Goal: Complete application form: Complete application form

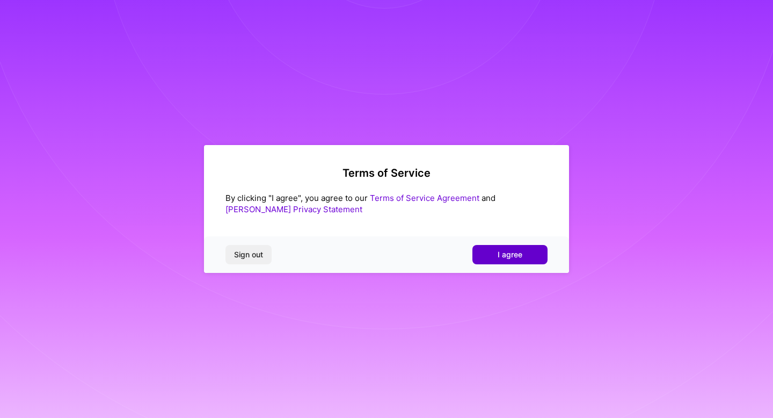
click at [518, 252] on span "I agree" at bounding box center [510, 254] width 25 height 11
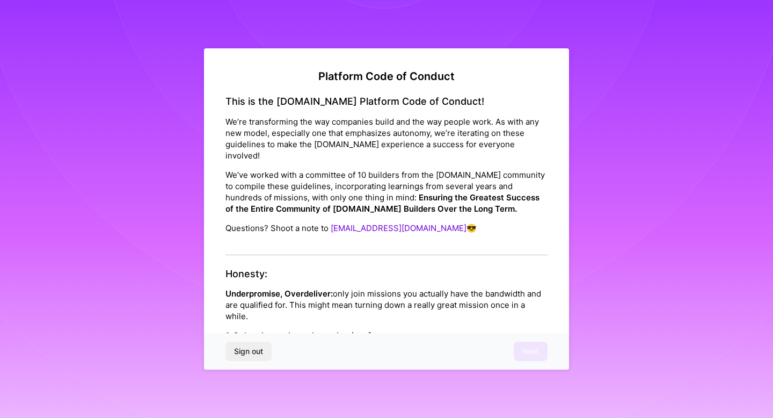
click at [278, 235] on div "This is the [DOMAIN_NAME] Platform Code of Conduct! We’re transforming the way …" at bounding box center [387, 175] width 322 height 159
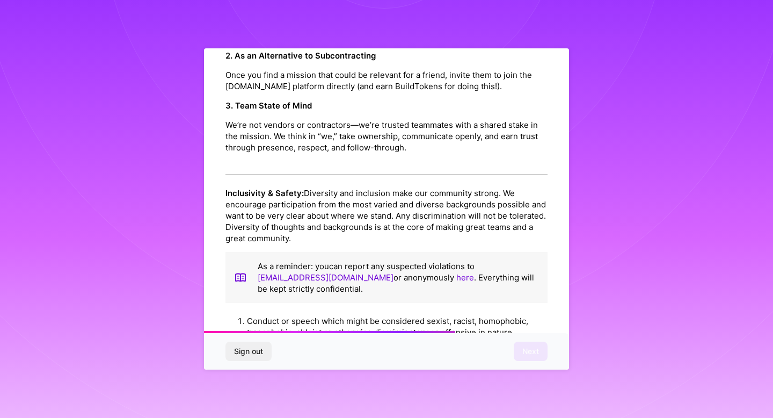
scroll to position [1156, 0]
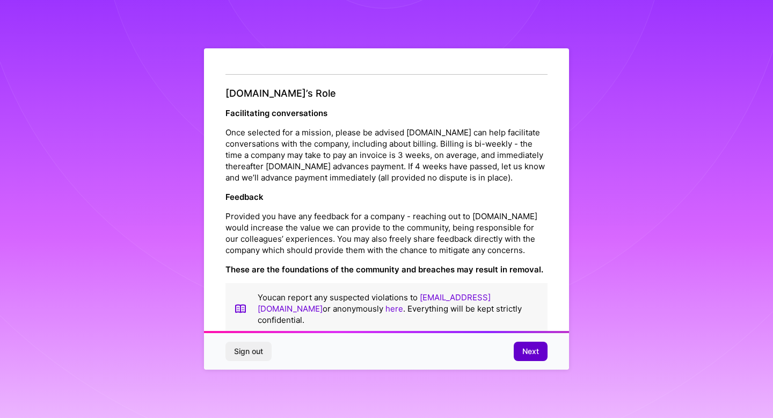
click at [532, 347] on span "Next" at bounding box center [531, 351] width 17 height 11
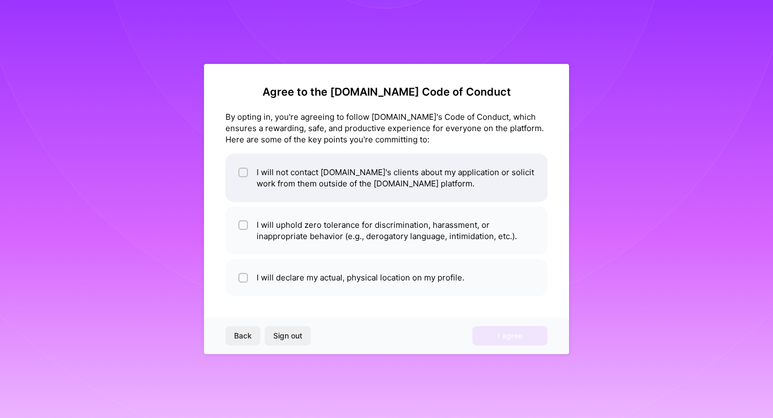
click at [270, 177] on li "I will not contact [DOMAIN_NAME]'s clients about my application or solicit work…" at bounding box center [387, 178] width 322 height 48
checkbox input "true"
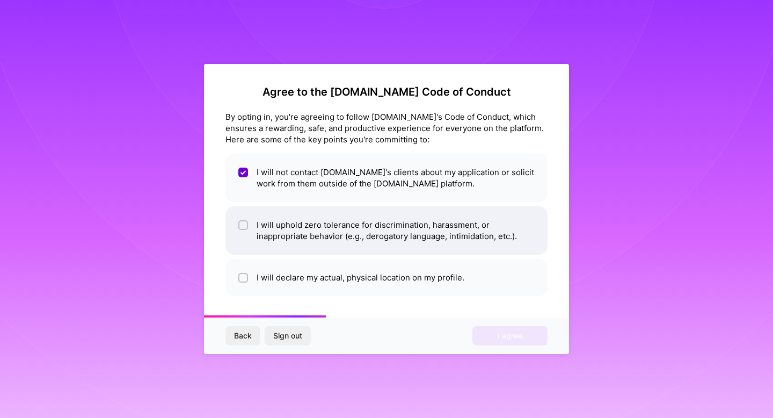
click at [272, 216] on li "I will uphold zero tolerance for discrimination, harassment, or inappropriate b…" at bounding box center [387, 230] width 322 height 48
checkbox input "true"
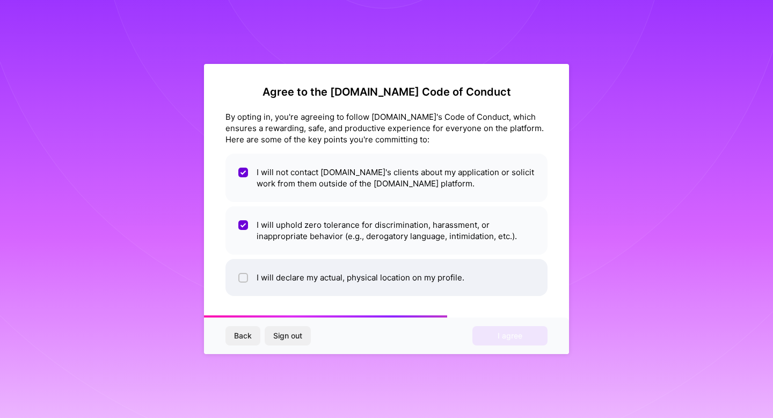
click at [277, 272] on li "I will declare my actual, physical location on my profile." at bounding box center [387, 277] width 322 height 37
checkbox input "true"
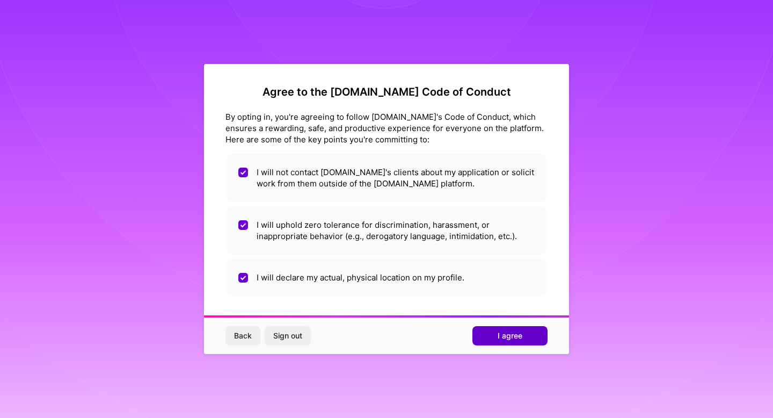
click at [524, 336] on button "I agree" at bounding box center [510, 335] width 75 height 19
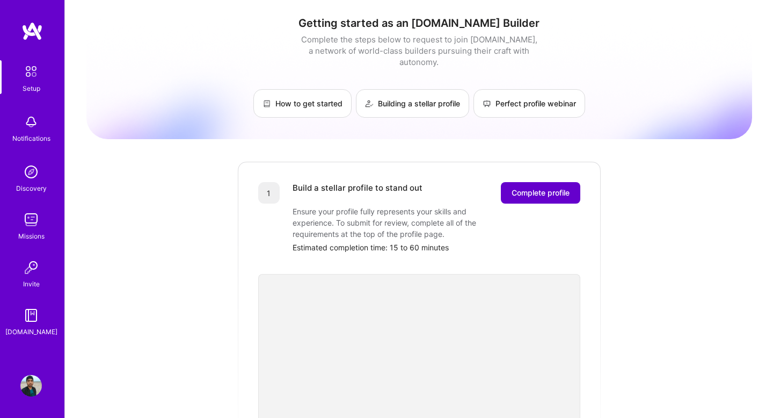
click at [550, 187] on span "Complete profile" at bounding box center [541, 192] width 58 height 11
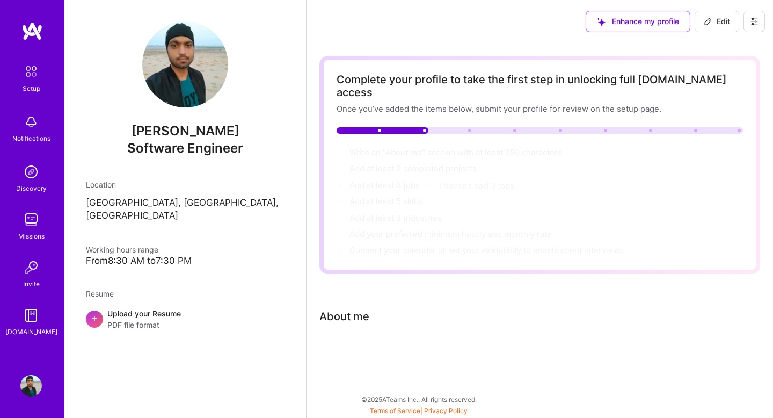
click at [375, 328] on div "Complete your profile to take the first step in unlocking full A.Team access On…" at bounding box center [540, 218] width 441 height 324
click at [367, 308] on div "About me" at bounding box center [345, 316] width 50 height 16
click at [373, 308] on div "About me" at bounding box center [535, 316] width 430 height 16
click at [359, 292] on div "Complete your profile to take the first step in unlocking full A.Team access On…" at bounding box center [540, 218] width 441 height 324
drag, startPoint x: 351, startPoint y: 314, endPoint x: 351, endPoint y: 292, distance: 22.6
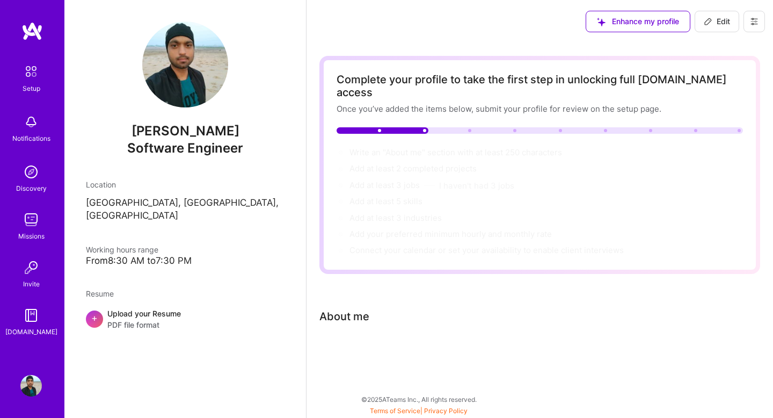
click at [351, 314] on div "Complete your profile to take the first step in unlocking full A.Team access On…" at bounding box center [540, 218] width 441 height 324
click at [351, 291] on div "Complete your profile to take the first step in unlocking full A.Team access On…" at bounding box center [540, 218] width 441 height 324
click at [352, 273] on div "Complete your profile to take the first step in unlocking full A.Team access On…" at bounding box center [540, 218] width 441 height 324
click at [349, 165] on div "Write an "About me" section with at least 250 characters → Add at least 2 compl…" at bounding box center [540, 202] width 407 height 110
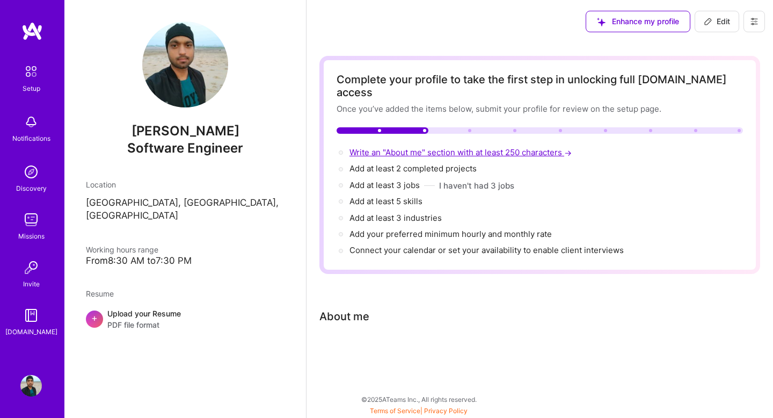
click at [357, 147] on span "Write an "About me" section with at least 250 characters →" at bounding box center [462, 152] width 224 height 10
select select "US"
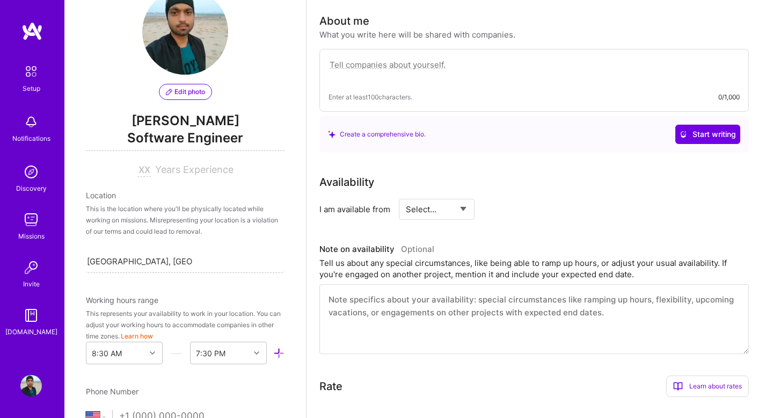
scroll to position [227, 0]
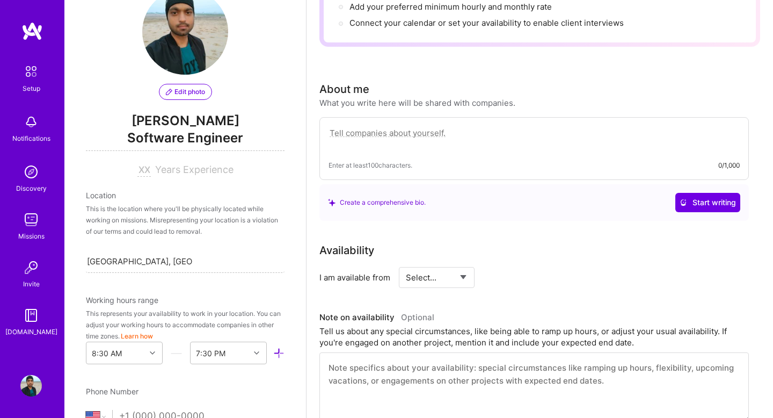
click at [379, 197] on div "Create a comprehensive bio." at bounding box center [377, 202] width 98 height 11
click at [371, 197] on div "Create a comprehensive bio." at bounding box center [377, 202] width 98 height 11
click at [541, 133] on textarea at bounding box center [534, 138] width 411 height 25
click at [672, 199] on div "Create a comprehensive bio. Start writing" at bounding box center [534, 202] width 412 height 19
click at [689, 196] on button "Start writing" at bounding box center [708, 202] width 65 height 19
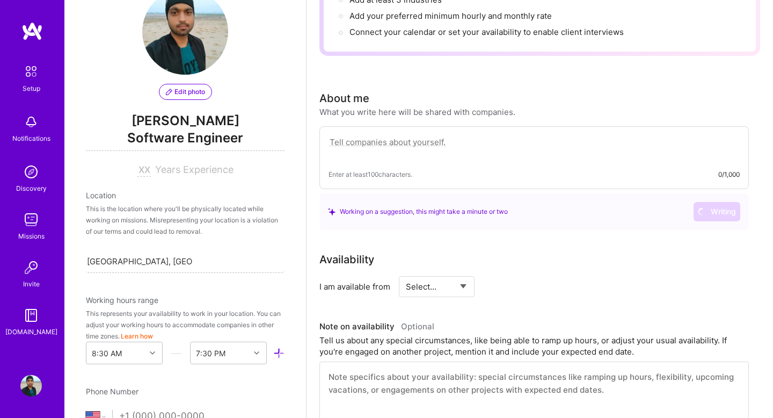
scroll to position [221, 0]
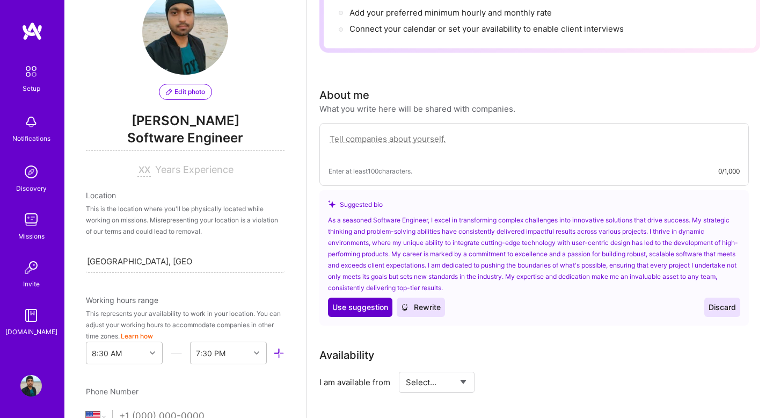
click at [361, 302] on span "Use suggestion" at bounding box center [360, 307] width 56 height 11
type textarea "As a seasoned Software Engineer, I excel in transforming complex challenges int…"
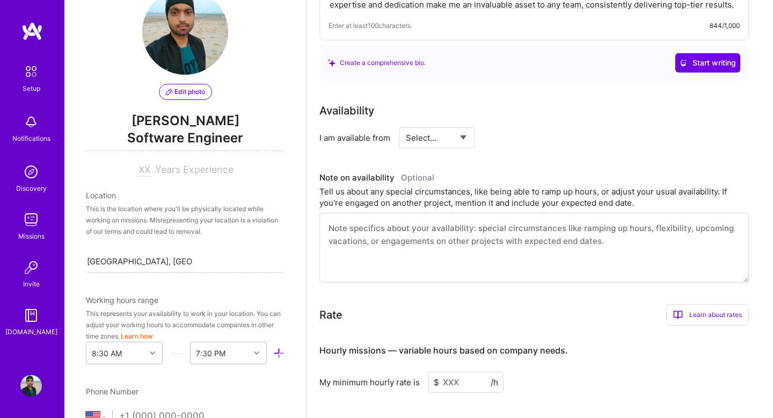
scroll to position [436, 0]
click at [452, 127] on select "Select... Right Now Future Date Not Available" at bounding box center [437, 136] width 62 height 27
select select "Right Now"
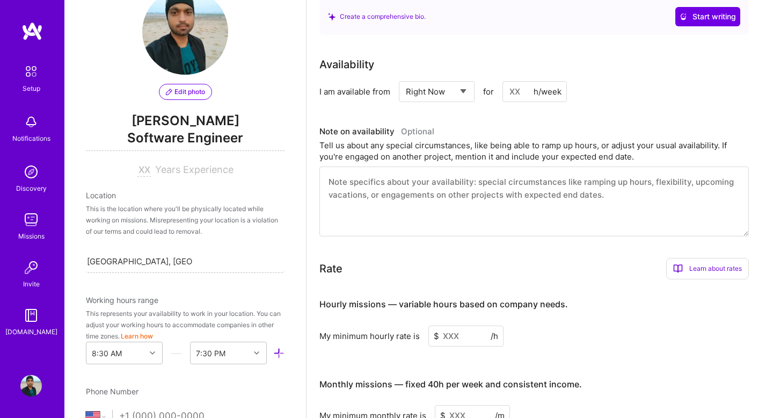
scroll to position [483, 0]
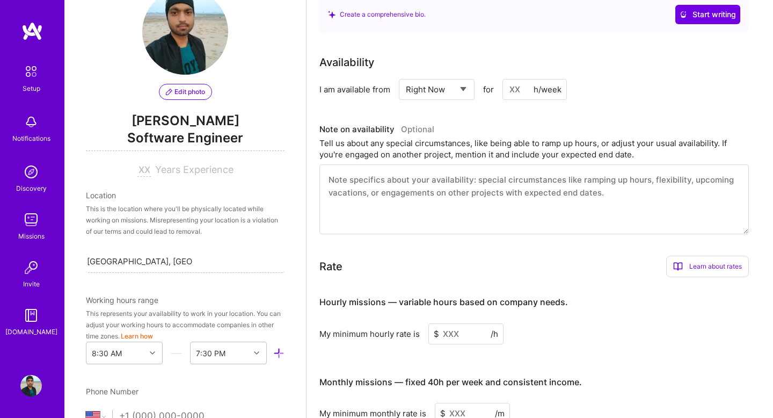
click at [406, 182] on textarea at bounding box center [535, 199] width 430 height 70
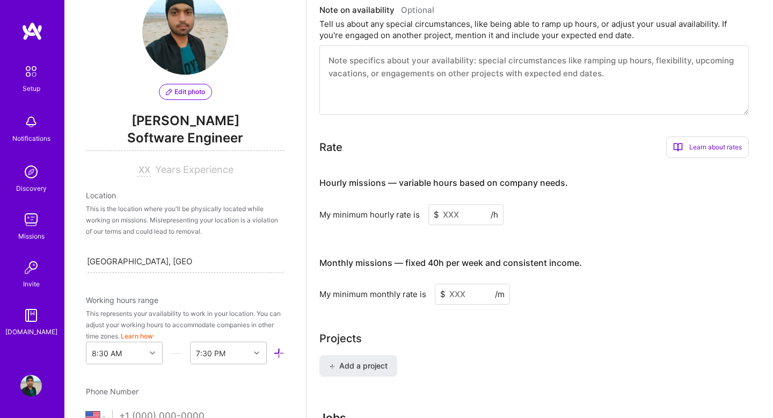
scroll to position [603, 0]
click at [458, 204] on input at bounding box center [466, 214] width 75 height 21
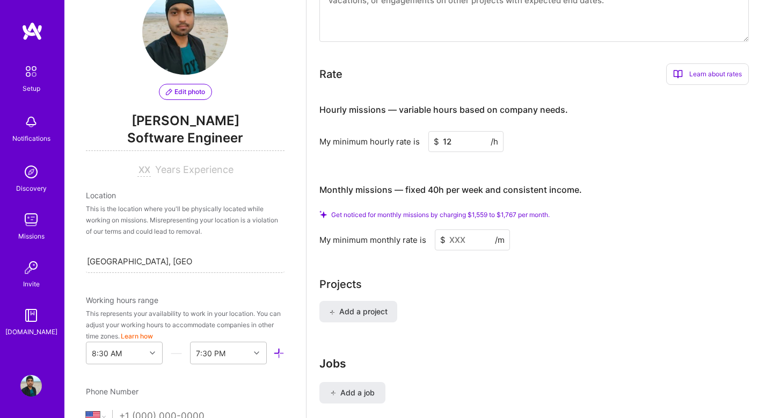
scroll to position [679, 0]
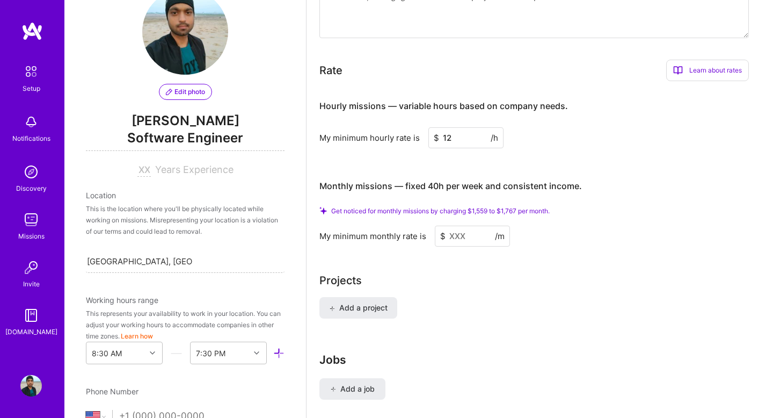
click at [458, 226] on input at bounding box center [472, 236] width 75 height 21
click at [462, 127] on input "12" at bounding box center [466, 137] width 75 height 21
type input "1"
type input "15"
click at [469, 226] on input at bounding box center [472, 236] width 75 height 21
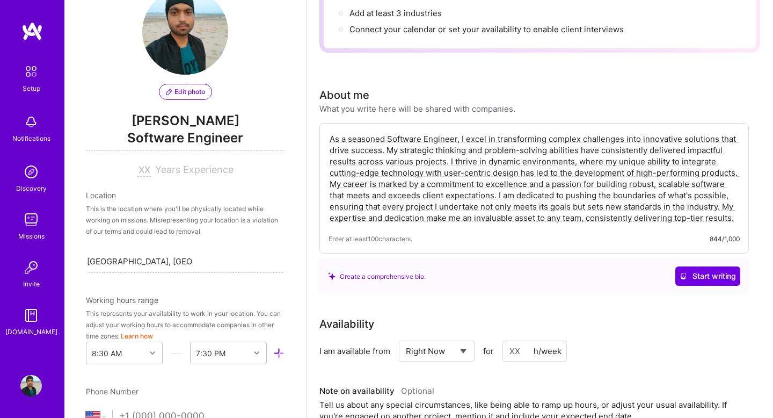
scroll to position [0, 0]
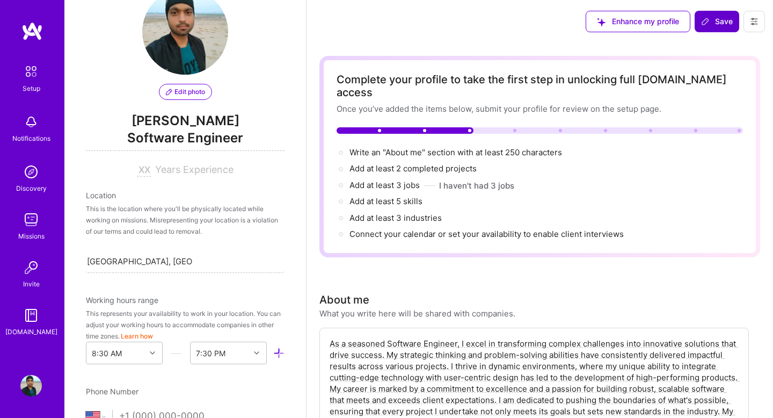
type input "2000"
click at [710, 27] on button "Save" at bounding box center [717, 21] width 45 height 21
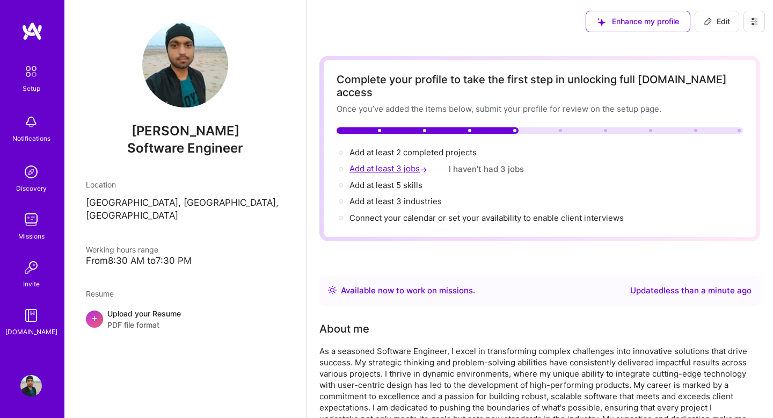
click at [382, 163] on span "Add at least 3 jobs →" at bounding box center [390, 168] width 80 height 10
select select "US"
select select "Right Now"
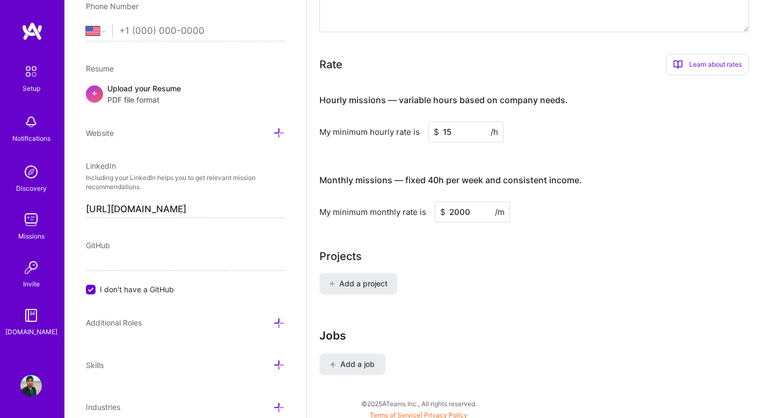
scroll to position [691, 0]
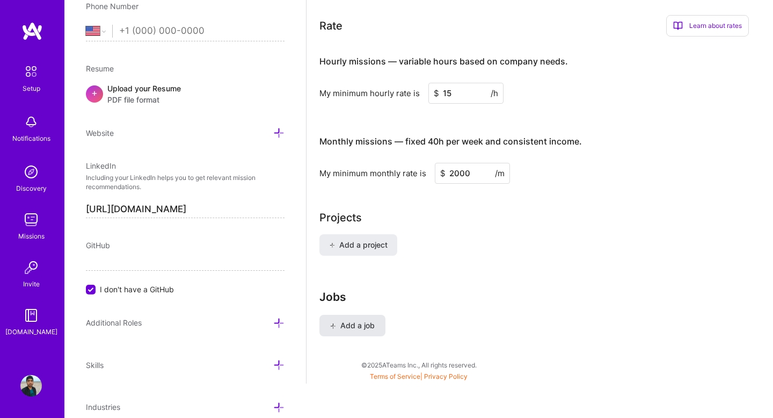
click at [352, 320] on span "Add a job" at bounding box center [352, 325] width 45 height 11
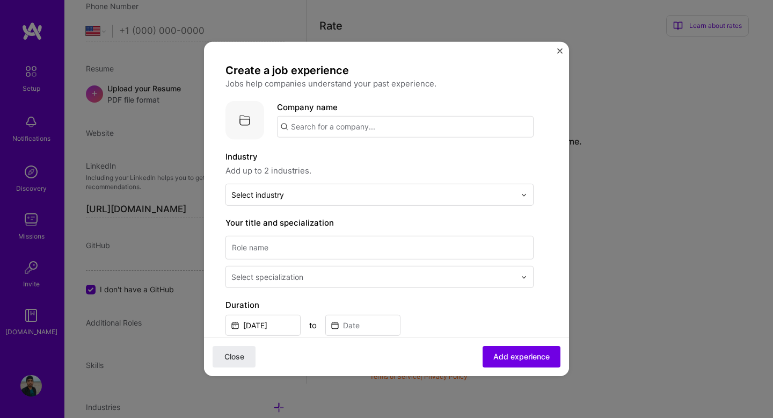
click at [338, 127] on input "text" at bounding box center [405, 126] width 257 height 21
click at [558, 53] on img "Close" at bounding box center [559, 50] width 5 height 5
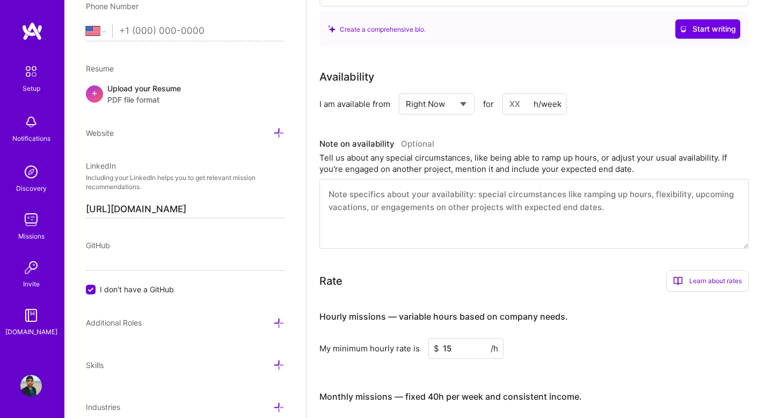
scroll to position [0, 0]
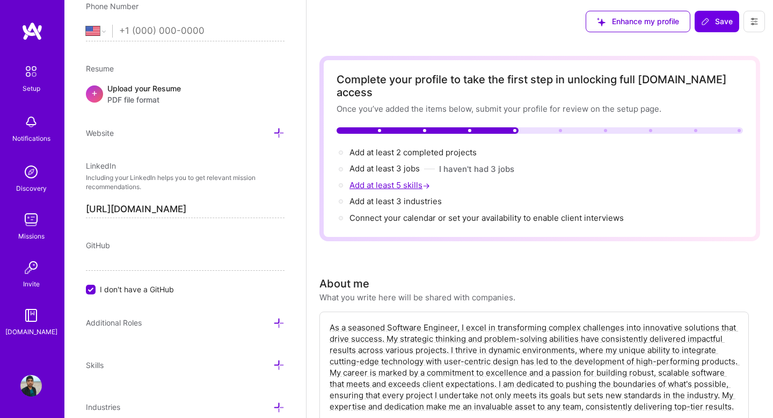
click at [396, 180] on span "Add at least 5 skills →" at bounding box center [391, 185] width 83 height 10
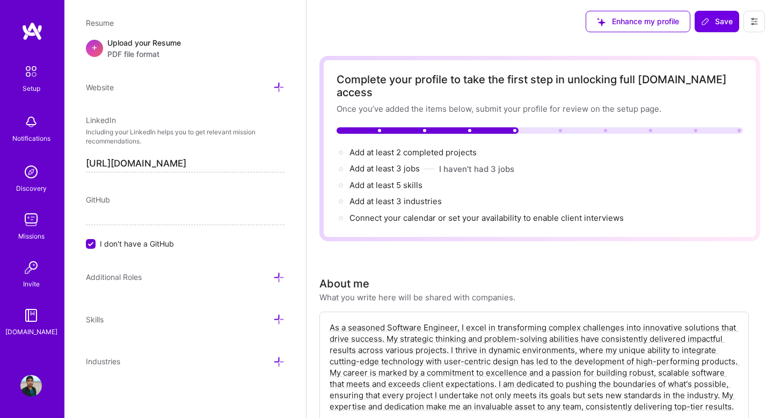
scroll to position [9, 0]
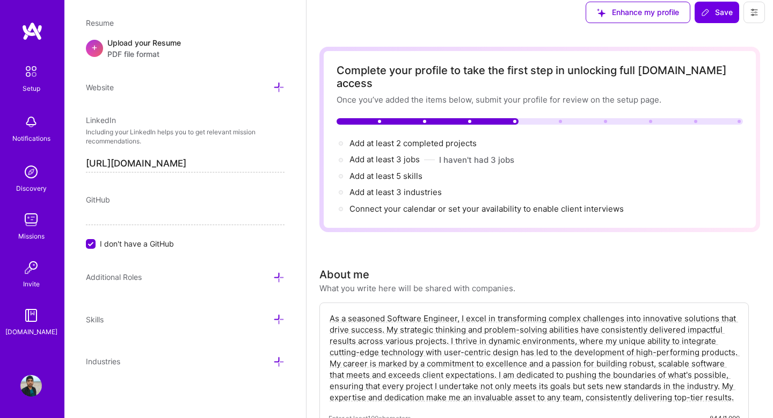
click at [277, 317] on icon at bounding box center [278, 319] width 11 height 11
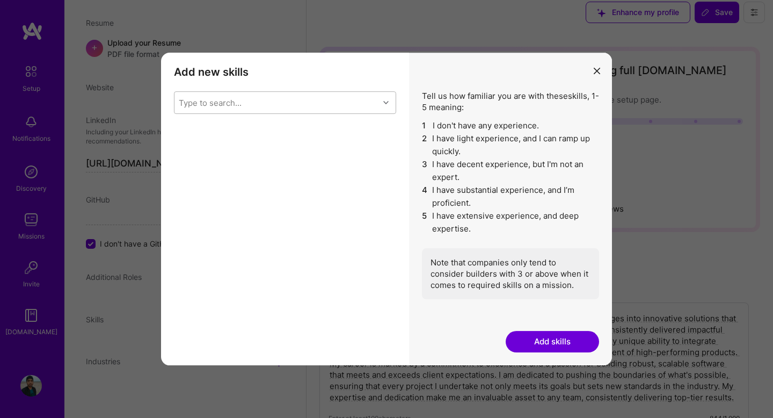
click at [311, 106] on div "Type to search..." at bounding box center [277, 102] width 205 height 21
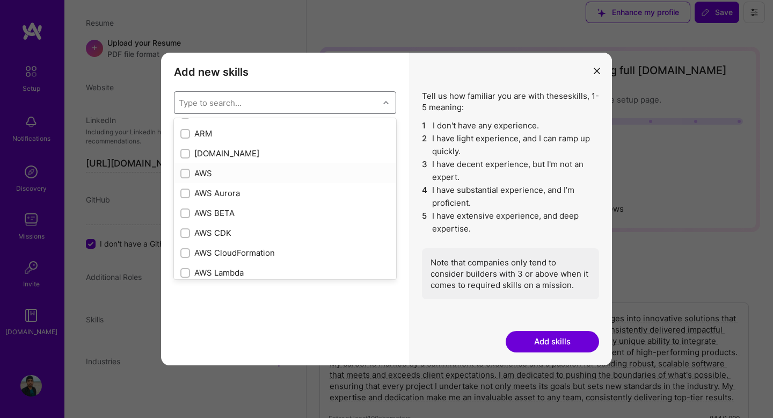
scroll to position [117, 0]
click at [183, 151] on input "modal" at bounding box center [187, 153] width 8 height 8
checkbox input "true"
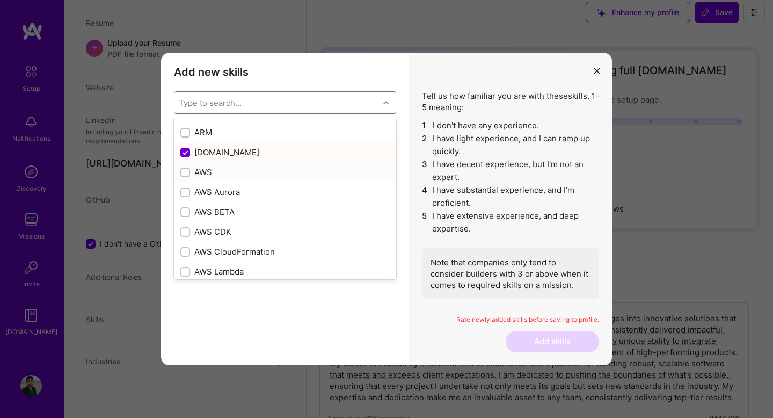
click at [183, 172] on input "modal" at bounding box center [187, 173] width 8 height 8
checkbox input "true"
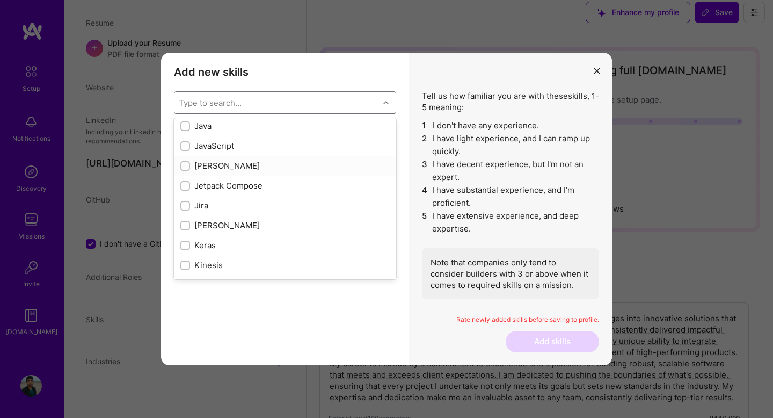
scroll to position [3436, 0]
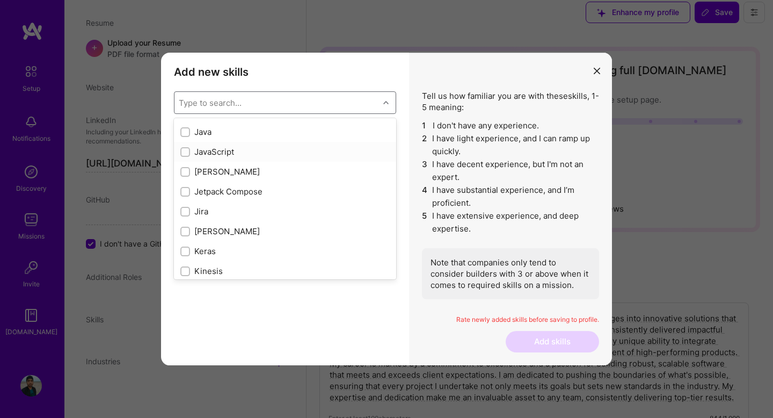
click at [185, 154] on input "modal" at bounding box center [187, 153] width 8 height 8
checkbox input "true"
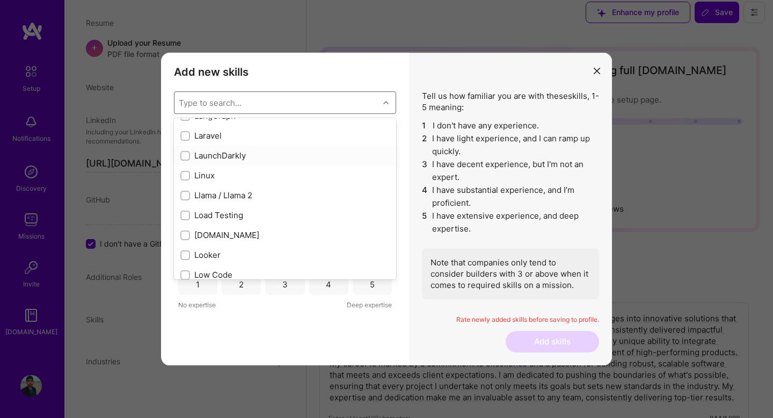
scroll to position [3694, 0]
click at [184, 170] on input "modal" at bounding box center [187, 173] width 8 height 8
checkbox input "true"
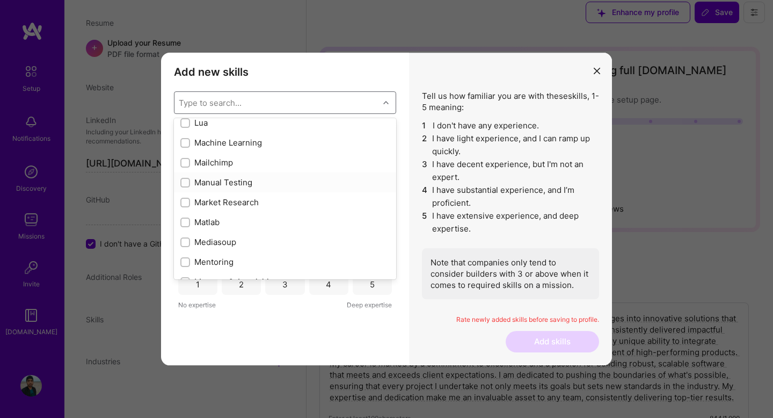
scroll to position [3863, 0]
click at [185, 144] on input "modal" at bounding box center [187, 143] width 8 height 8
checkbox input "true"
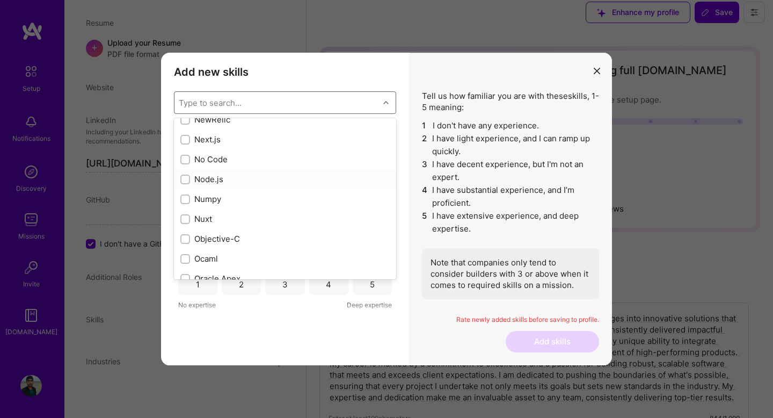
click at [183, 178] on input "modal" at bounding box center [187, 180] width 8 height 8
checkbox input "true"
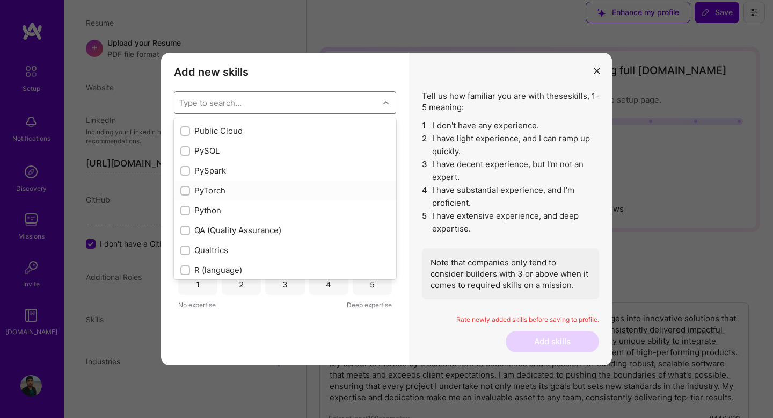
scroll to position [5070, 0]
click at [188, 206] on input "modal" at bounding box center [187, 208] width 8 height 8
checkbox input "true"
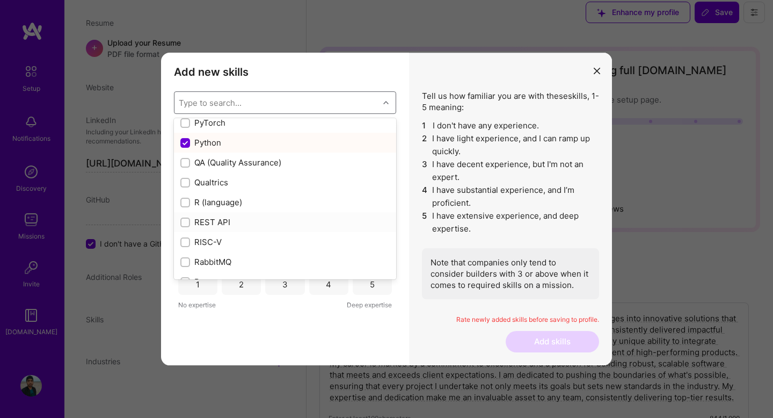
click at [186, 223] on input "modal" at bounding box center [187, 223] width 8 height 8
checkbox input "true"
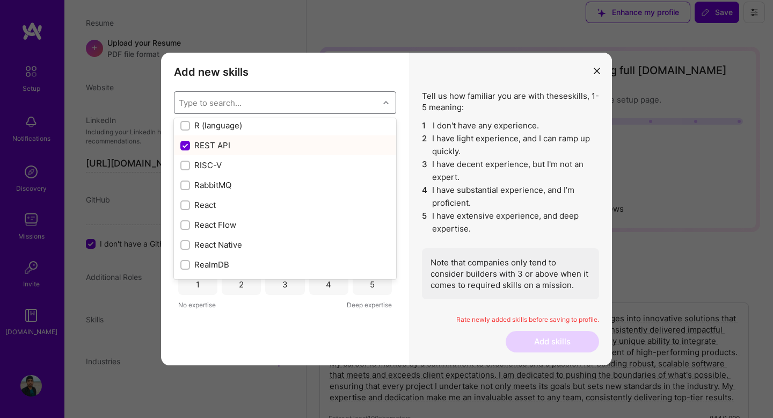
scroll to position [5216, 0]
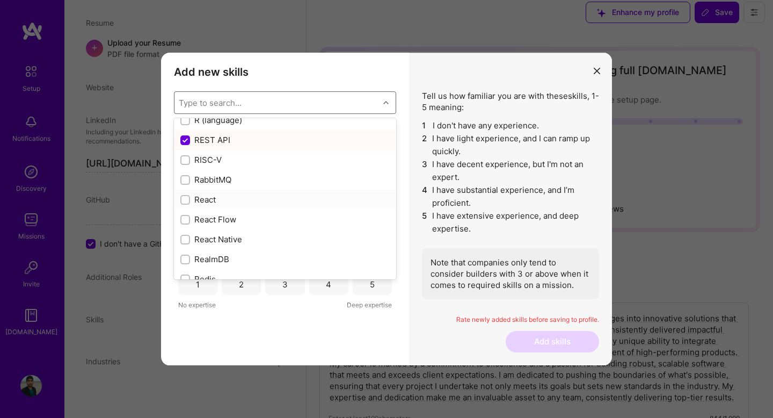
click at [184, 200] on input "modal" at bounding box center [187, 201] width 8 height 8
checkbox input "true"
click at [185, 181] on input "modal" at bounding box center [187, 179] width 8 height 8
checkbox input "true"
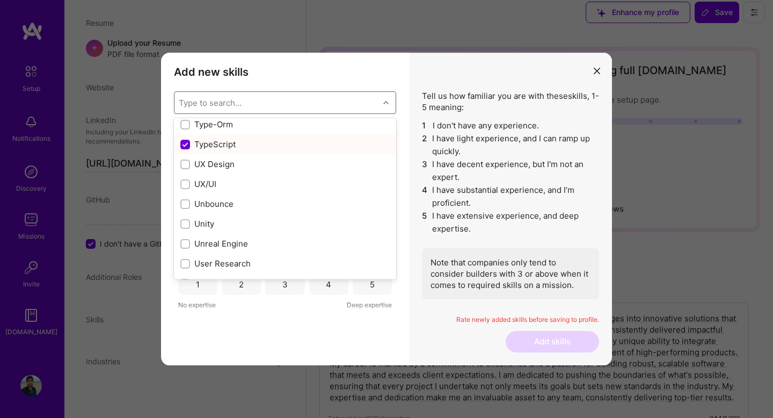
scroll to position [6762, 0]
click at [187, 165] on input "modal" at bounding box center [187, 165] width 8 height 8
checkbox input "true"
click at [186, 185] on input "modal" at bounding box center [187, 184] width 8 height 8
checkbox input "true"
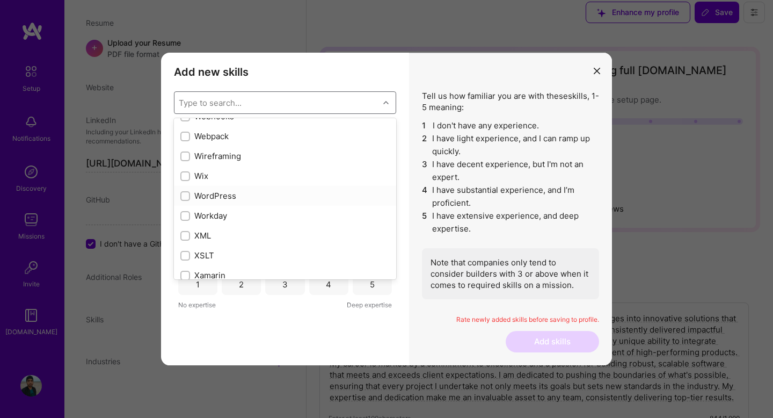
scroll to position [7354, 0]
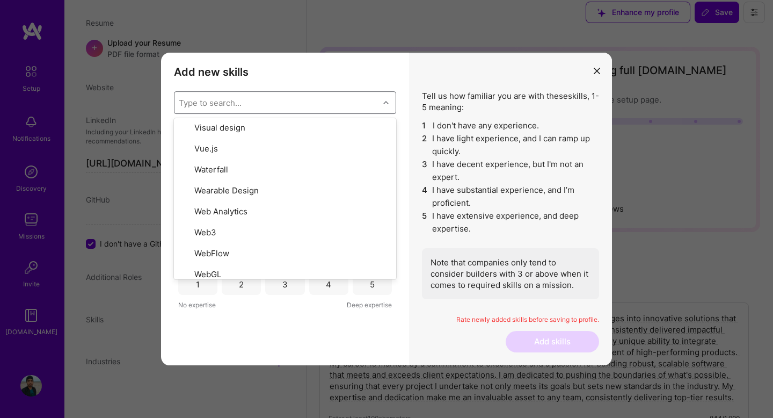
click at [214, 338] on div "Add new skills Tell us how familiar you are with given skills, using between 1 …" at bounding box center [285, 209] width 248 height 313
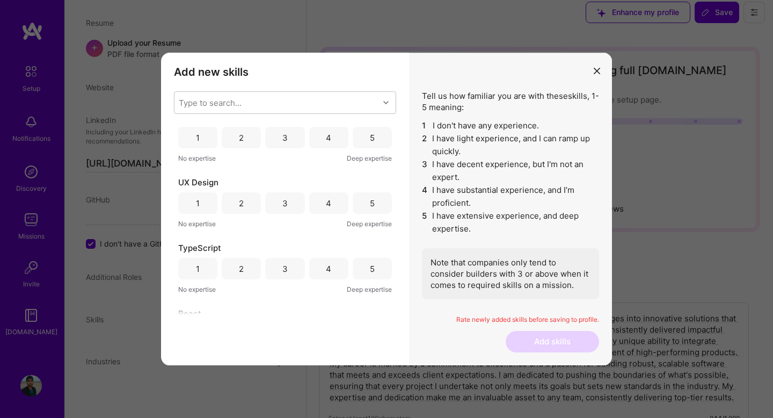
scroll to position [0, 0]
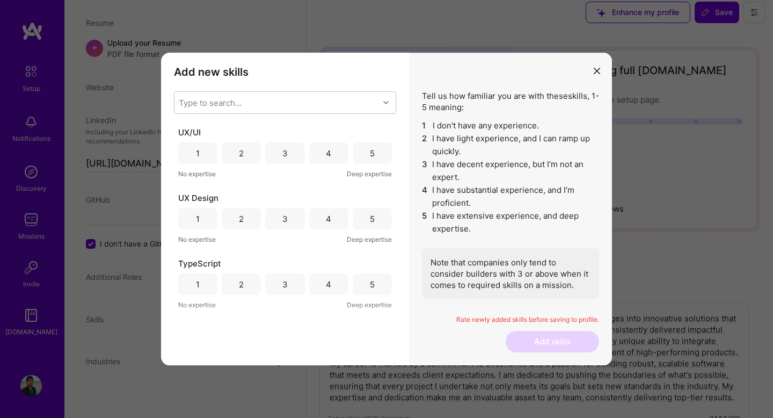
click at [331, 155] on div "4" at bounding box center [328, 152] width 39 height 21
click at [334, 221] on div "4" at bounding box center [328, 218] width 39 height 21
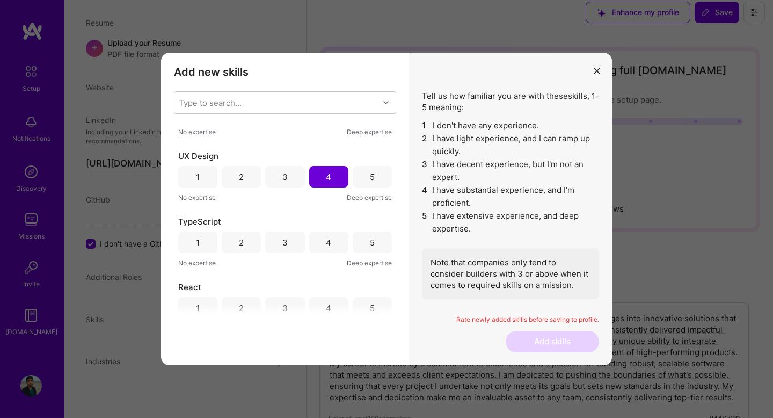
scroll to position [45, 0]
click at [328, 237] on div "4" at bounding box center [328, 238] width 39 height 21
click at [295, 236] on div "3" at bounding box center [284, 238] width 39 height 21
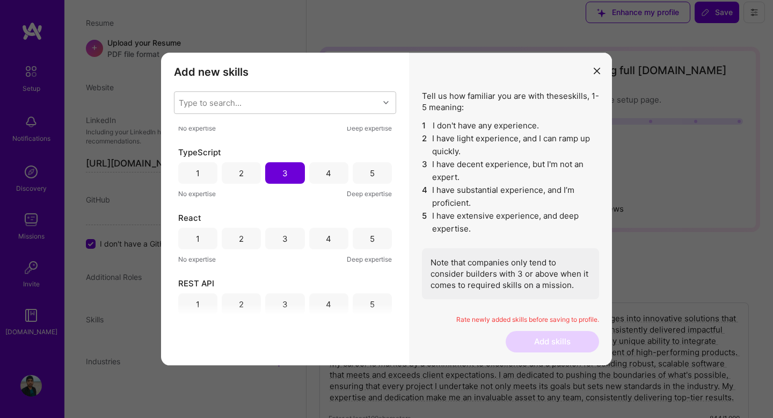
scroll to position [121, 0]
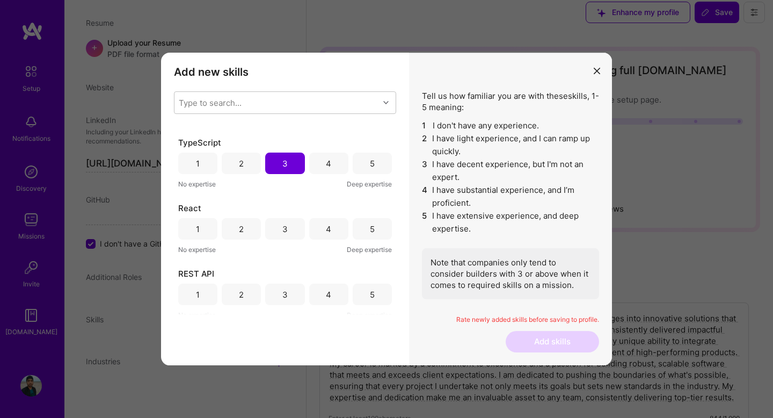
click at [318, 230] on div "4" at bounding box center [328, 228] width 39 height 21
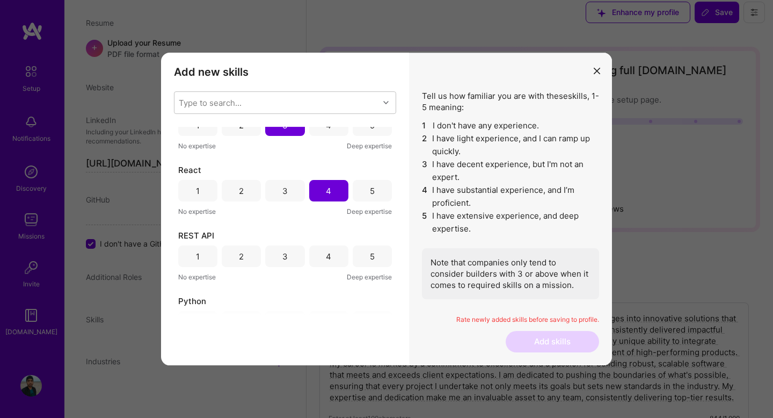
scroll to position [175, 0]
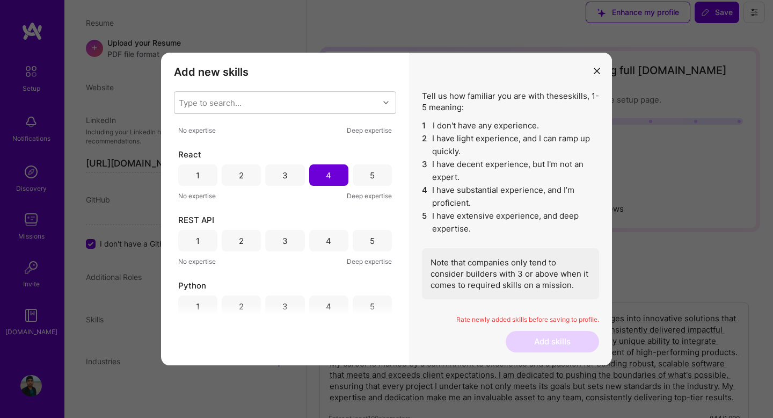
click at [370, 179] on div "5" at bounding box center [372, 175] width 5 height 11
click at [336, 242] on div "4" at bounding box center [328, 240] width 39 height 21
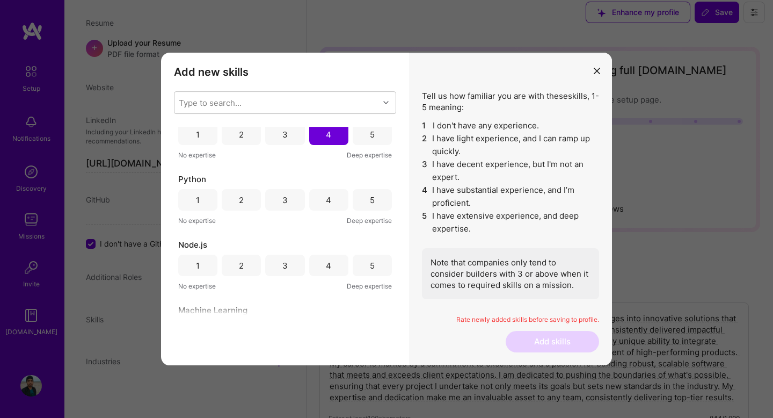
scroll to position [291, 0]
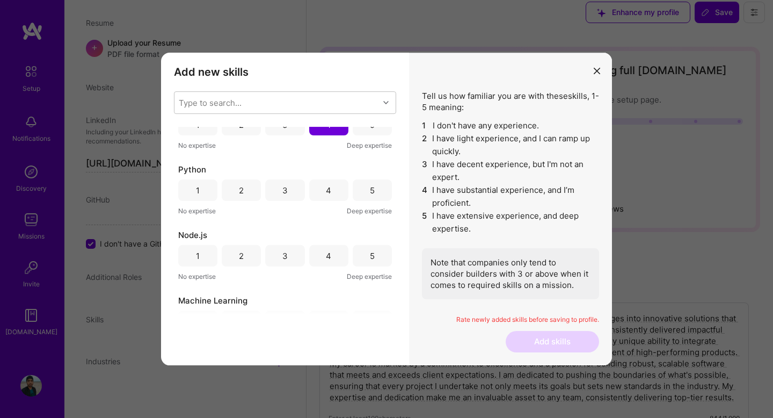
click at [340, 195] on div "4" at bounding box center [328, 189] width 39 height 21
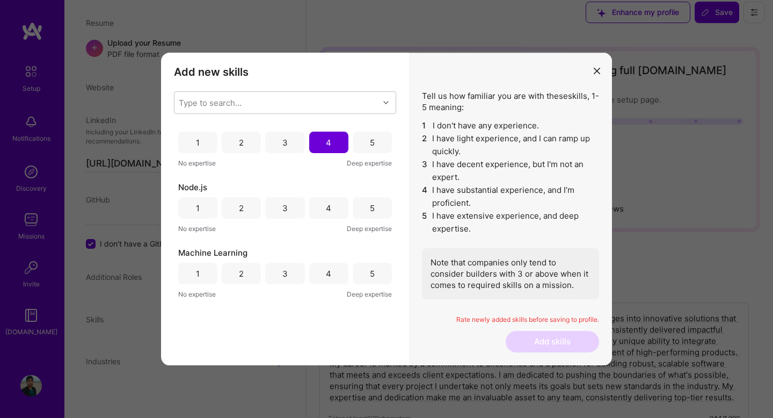
scroll to position [357, 0]
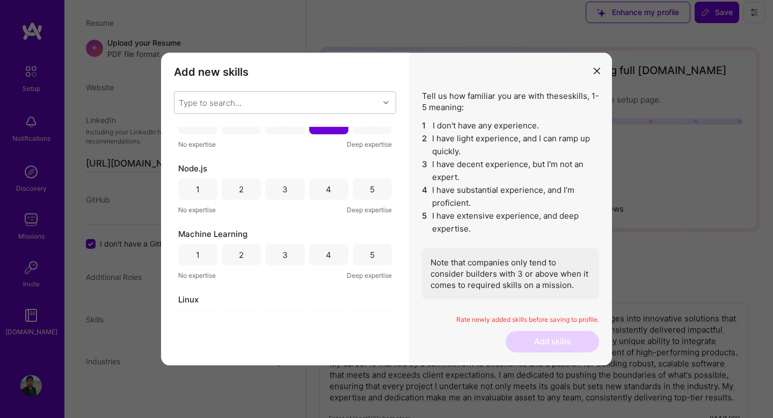
click at [340, 195] on div "4" at bounding box center [328, 188] width 39 height 21
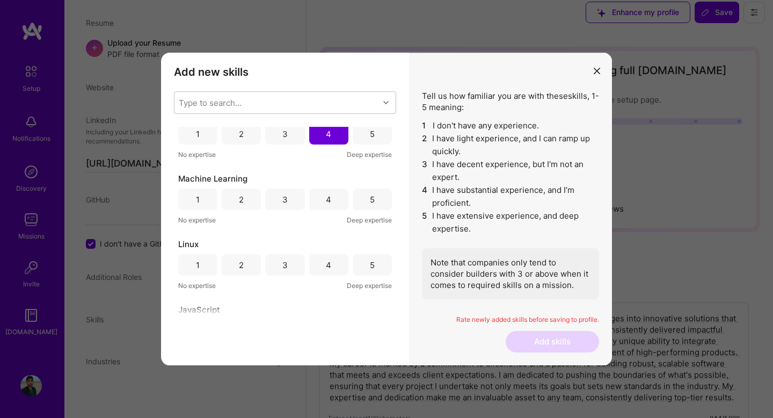
scroll to position [420, 0]
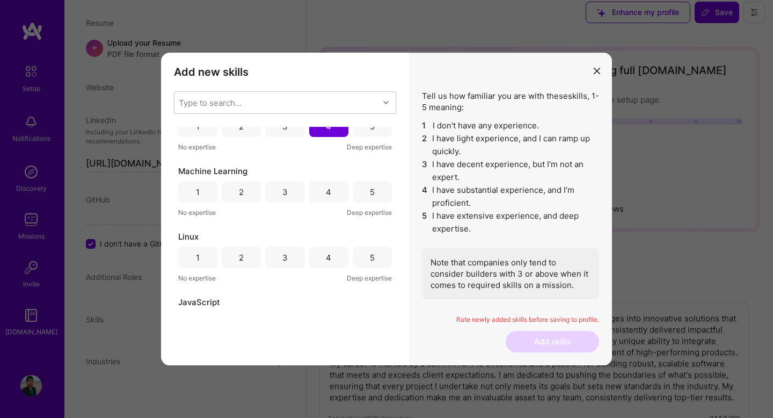
click at [336, 193] on div "4" at bounding box center [328, 191] width 39 height 21
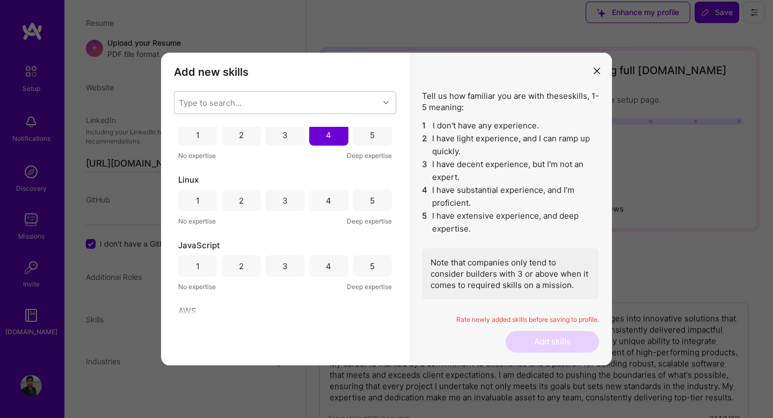
scroll to position [480, 0]
click at [336, 193] on div "4" at bounding box center [328, 196] width 39 height 21
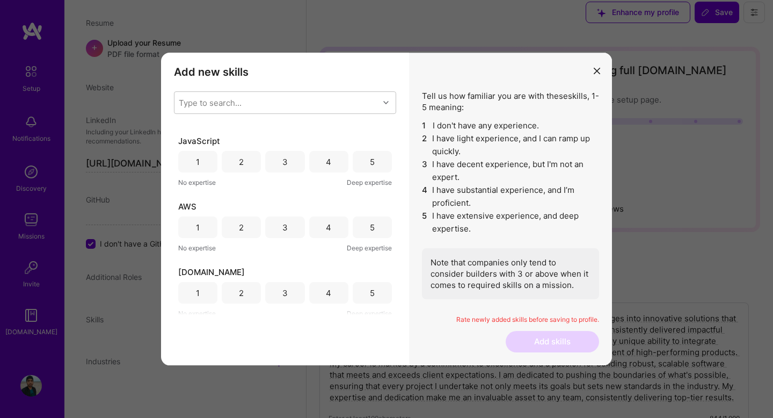
scroll to position [585, 0]
click at [332, 157] on div "4" at bounding box center [328, 157] width 39 height 21
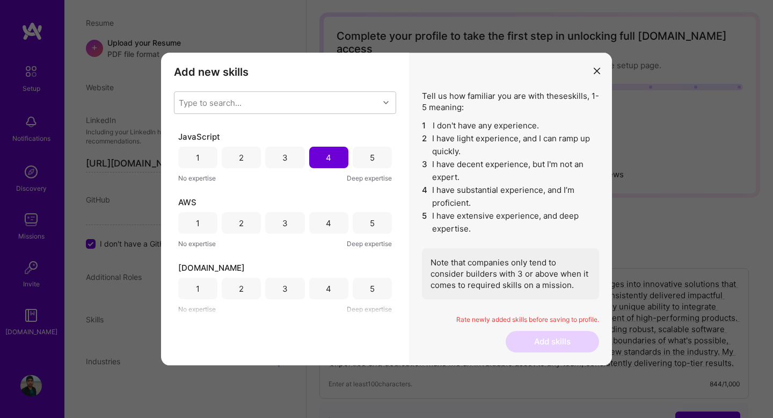
scroll to position [45, 0]
click at [370, 159] on div "5" at bounding box center [372, 157] width 5 height 11
click at [364, 220] on div "5" at bounding box center [372, 222] width 39 height 21
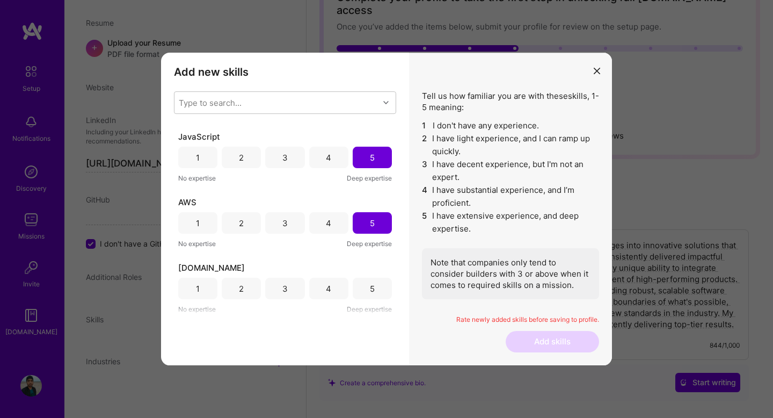
scroll to position [102, 0]
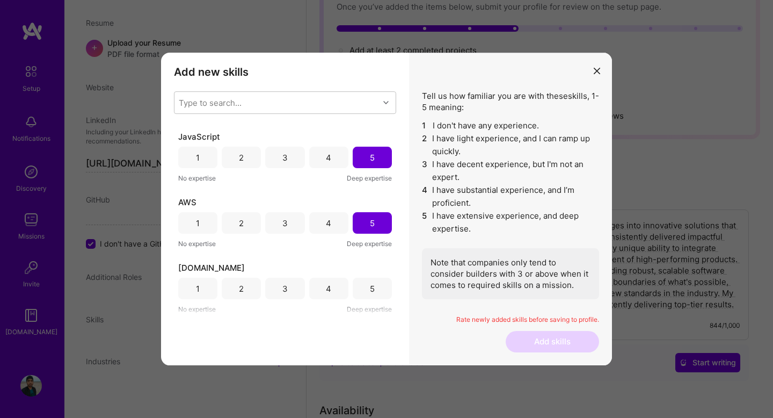
click at [250, 294] on div "2" at bounding box center [241, 288] width 39 height 21
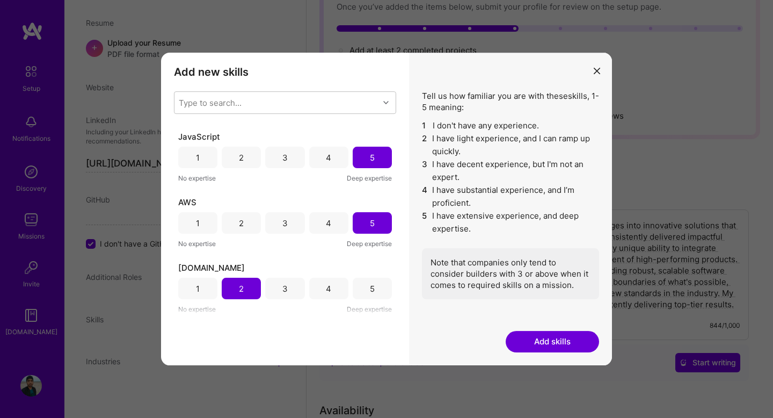
click at [547, 343] on button "Add skills" at bounding box center [552, 341] width 93 height 21
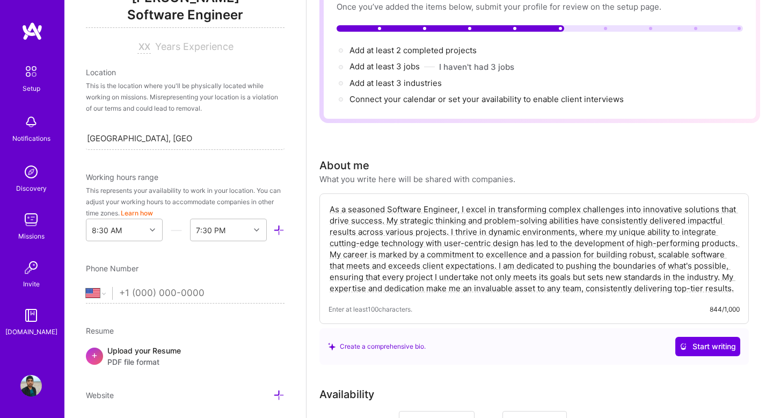
scroll to position [169, 0]
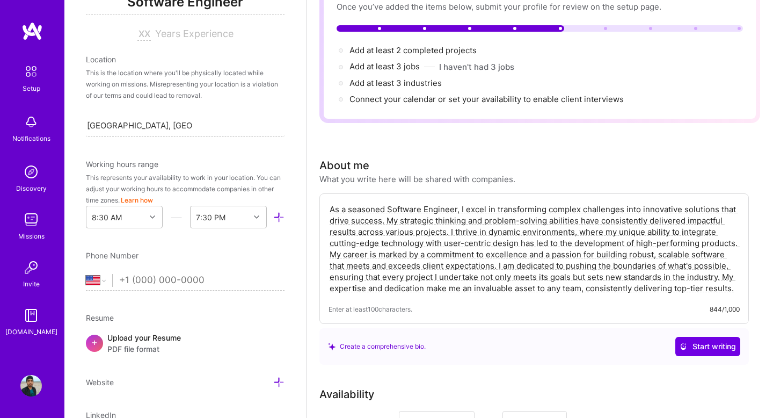
click at [191, 279] on input "tel" at bounding box center [201, 280] width 165 height 31
click at [102, 283] on select "Afghanistan Åland Islands Albania Algeria American Samoa Andorra Angola Anguill…" at bounding box center [99, 280] width 26 height 13
select select "IN"
click at [184, 280] on input "tel" at bounding box center [201, 280] width 165 height 31
type input "94244 74682"
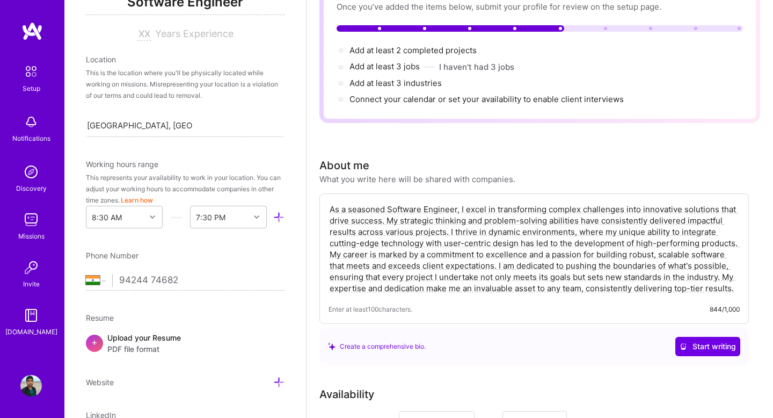
click at [198, 309] on div "Edit photo adarsh dubey Software Engineer Years Experience Location This is the…" at bounding box center [185, 209] width 242 height 418
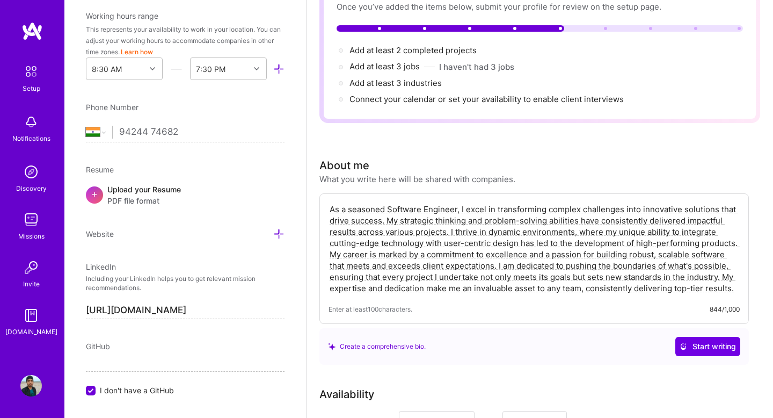
scroll to position [328, 0]
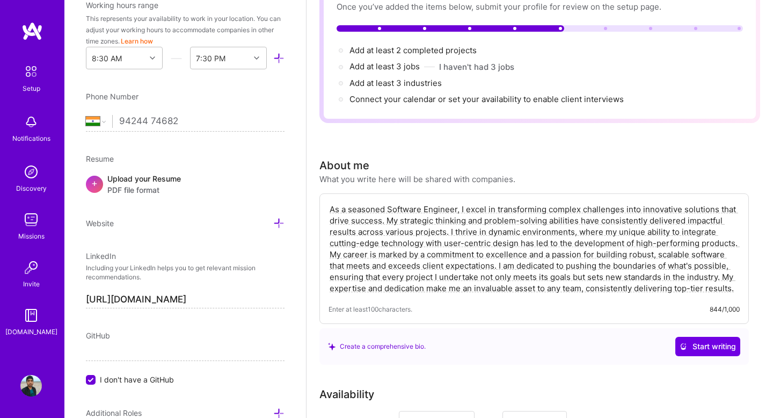
click at [140, 180] on div "Upload your Resume PDF file format" at bounding box center [144, 184] width 74 height 23
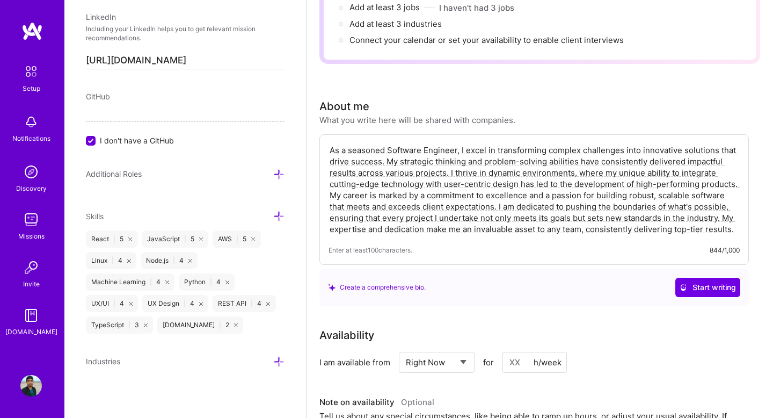
scroll to position [165, 0]
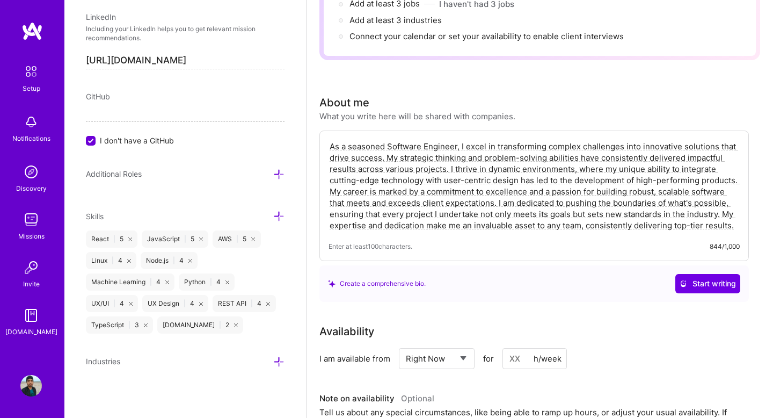
click at [279, 361] on icon at bounding box center [278, 361] width 11 height 11
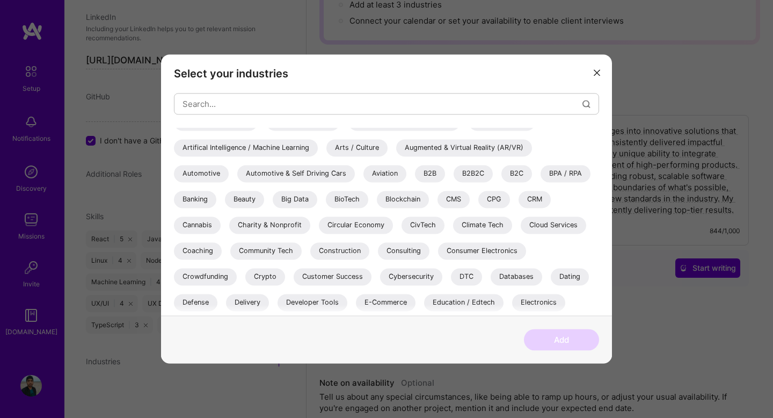
scroll to position [41, 0]
click at [550, 229] on div "Cloud Services" at bounding box center [554, 223] width 66 height 17
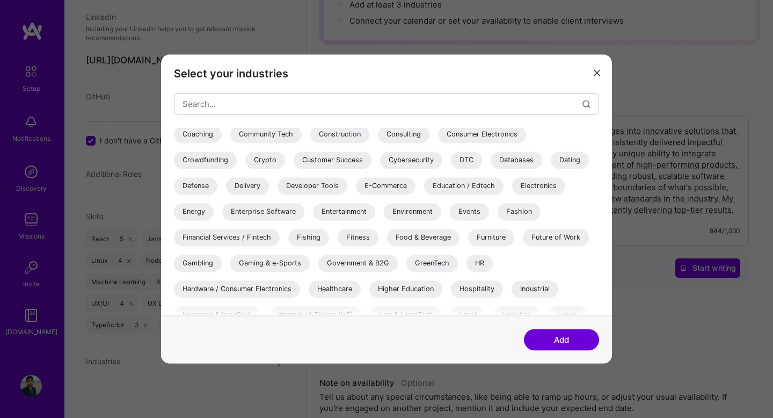
scroll to position [162, 0]
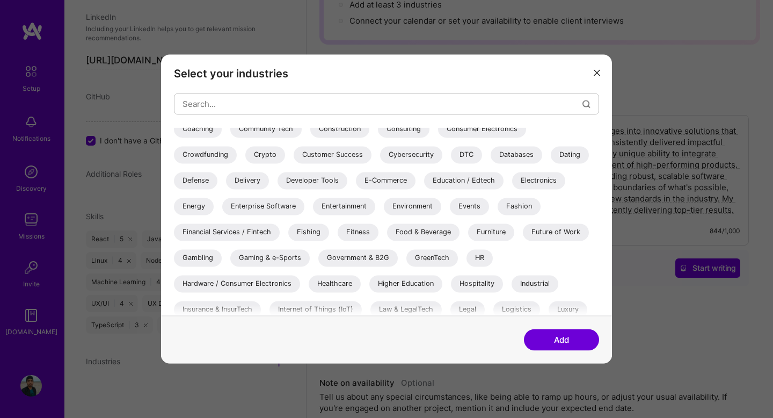
click at [311, 183] on div "Developer Tools" at bounding box center [313, 180] width 70 height 17
click at [281, 207] on div "Enterprise Software" at bounding box center [263, 206] width 82 height 17
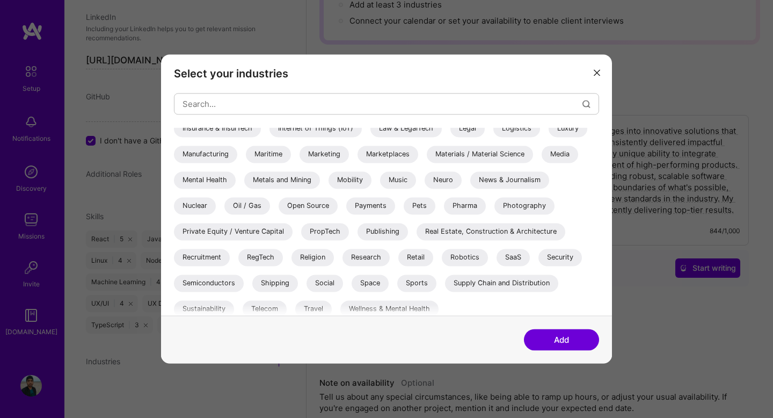
scroll to position [349, 0]
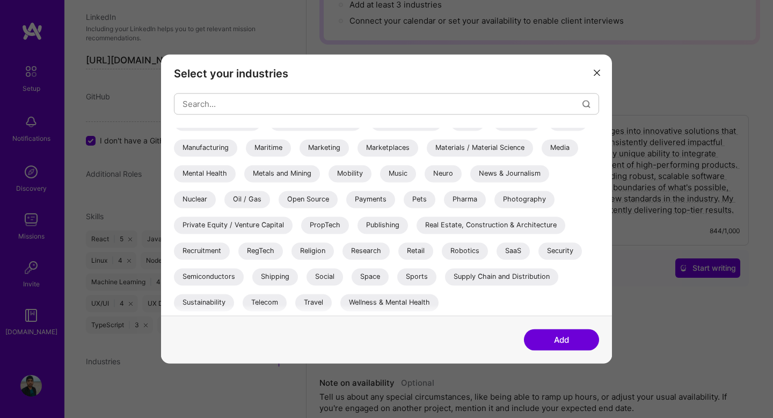
click at [570, 338] on button "Add" at bounding box center [561, 339] width 75 height 21
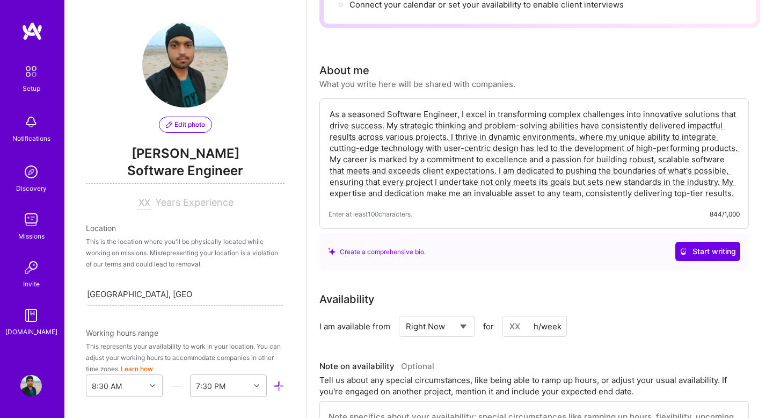
scroll to position [0, 0]
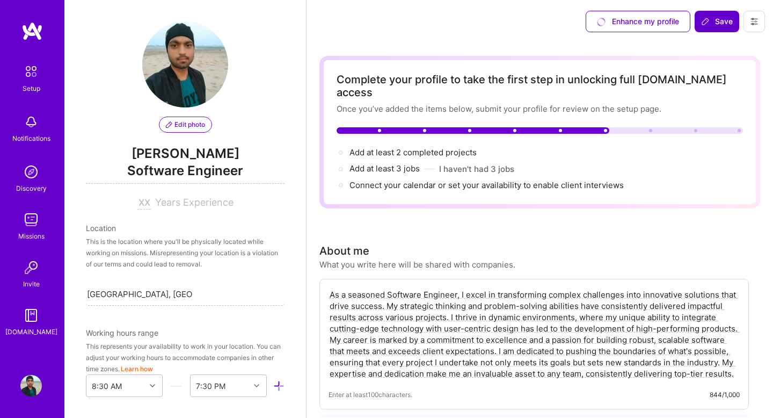
click at [717, 20] on span "Save" at bounding box center [717, 21] width 32 height 11
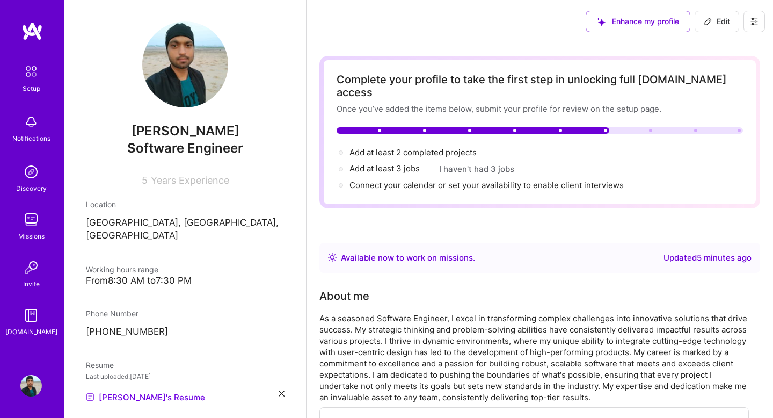
click at [31, 178] on img at bounding box center [30, 171] width 21 height 21
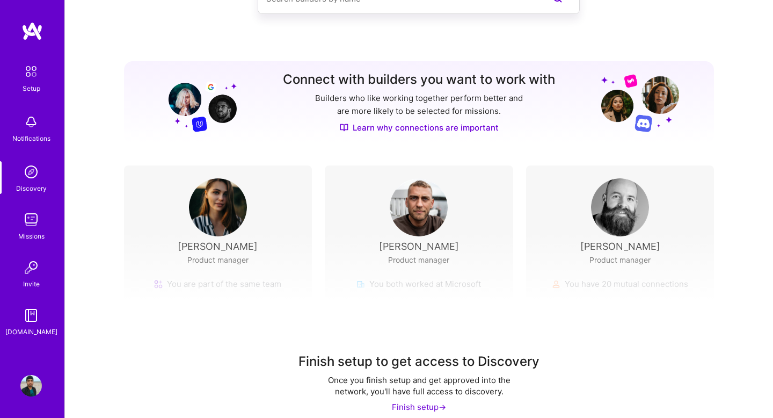
scroll to position [84, 0]
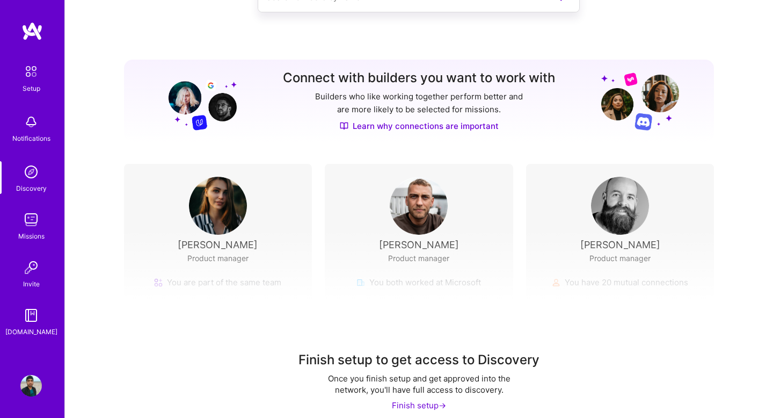
click at [230, 263] on div "Finish setup to get access to Discovery Once you finish setup and get approved …" at bounding box center [419, 329] width 708 height 200
click at [230, 281] on div "Finish setup to get access to Discovery Once you finish setup and get approved …" at bounding box center [419, 329] width 708 height 200
click at [258, 237] on div "Finish setup to get access to Discovery Once you finish setup and get approved …" at bounding box center [419, 329] width 708 height 200
click at [265, 199] on div "Arlene Mckinney Product manager" at bounding box center [218, 227] width 163 height 100
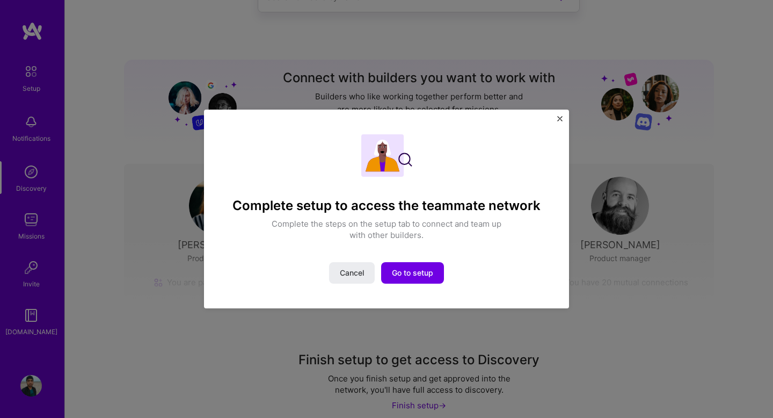
click at [265, 154] on div "Complete setup to access the teammate network Complete the steps on the setup t…" at bounding box center [386, 209] width 333 height 166
click at [560, 119] on img "Close" at bounding box center [559, 118] width 5 height 5
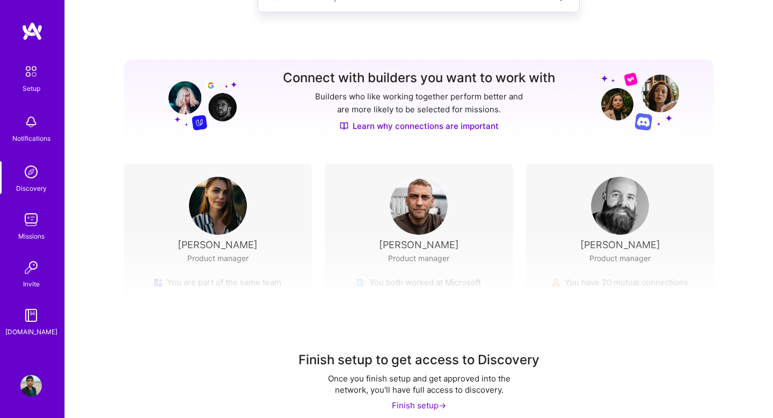
scroll to position [96, 0]
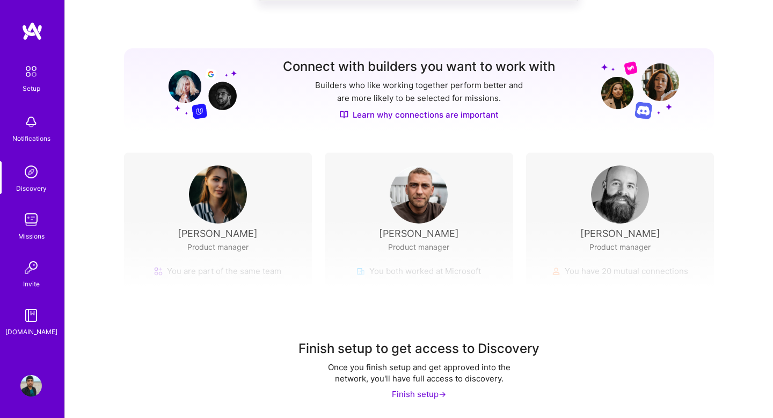
click at [420, 394] on div "Finish setup ->" at bounding box center [419, 393] width 54 height 11
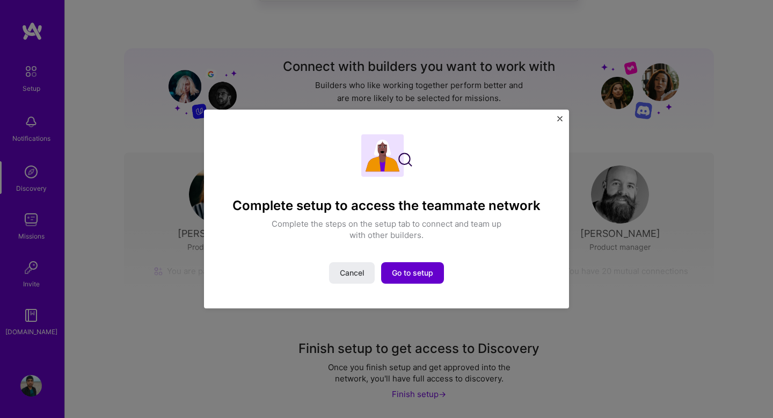
click at [420, 264] on button "Go to setup" at bounding box center [412, 272] width 63 height 21
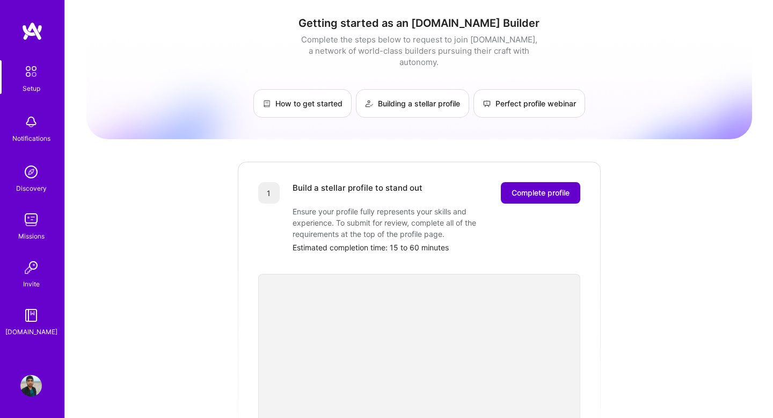
click at [537, 187] on span "Complete profile" at bounding box center [541, 192] width 58 height 11
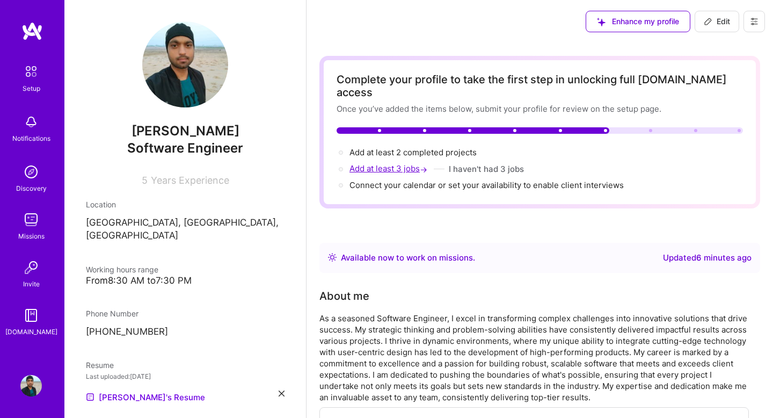
click at [397, 163] on span "Add at least 3 jobs →" at bounding box center [390, 168] width 80 height 10
select select "IN"
select select "Right Now"
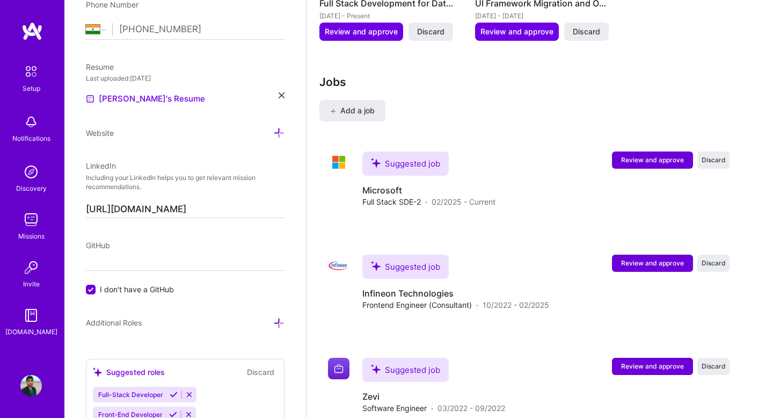
scroll to position [1444, 0]
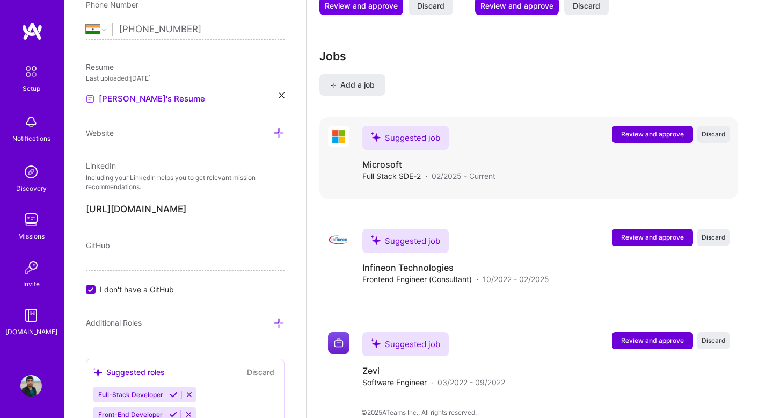
click at [668, 129] on span "Review and approve" at bounding box center [652, 133] width 63 height 9
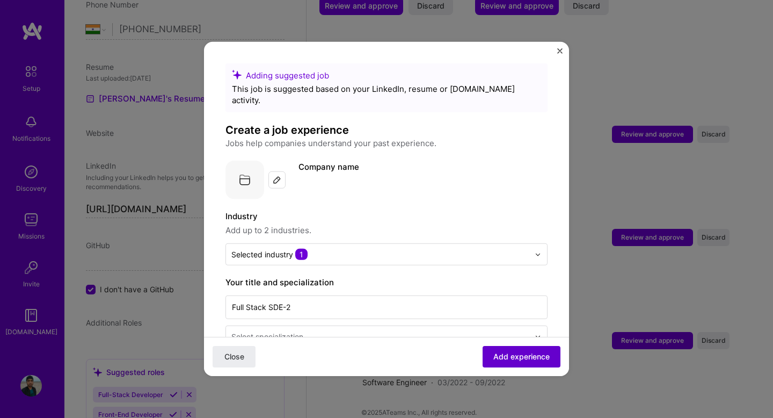
click at [510, 355] on span "Add experience" at bounding box center [522, 356] width 56 height 11
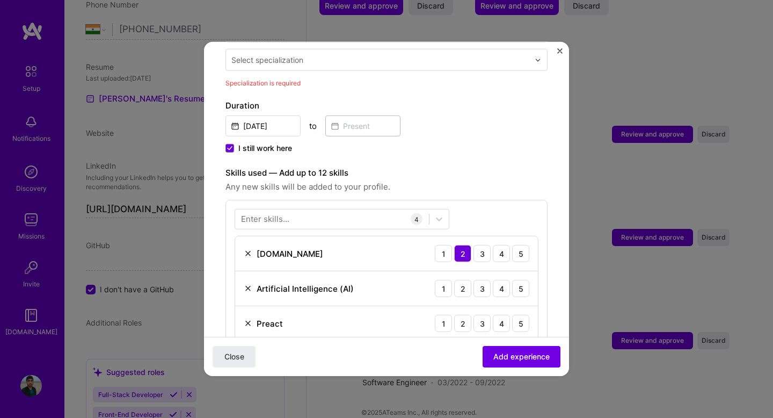
scroll to position [279, 0]
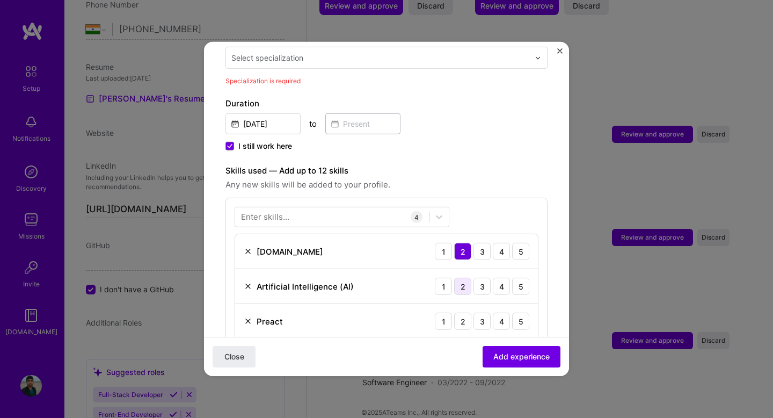
click at [466, 278] on div "2" at bounding box center [462, 286] width 17 height 17
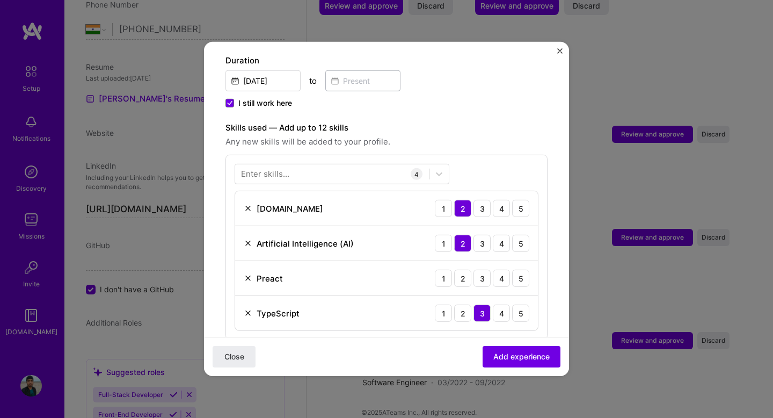
scroll to position [328, 0]
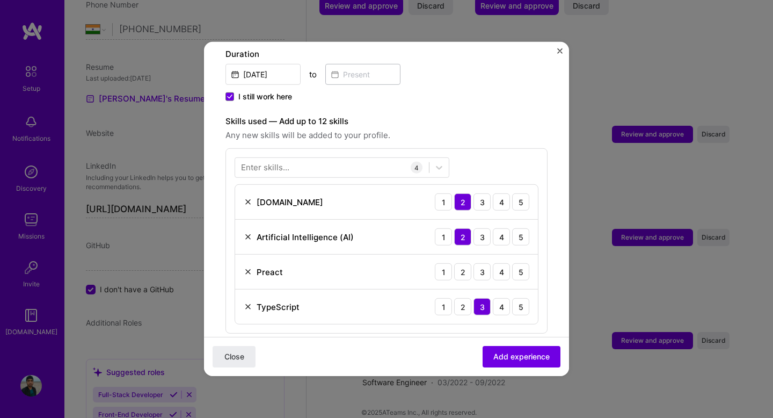
click at [249, 267] on img at bounding box center [248, 271] width 9 height 9
click at [506, 263] on div "4" at bounding box center [501, 271] width 17 height 17
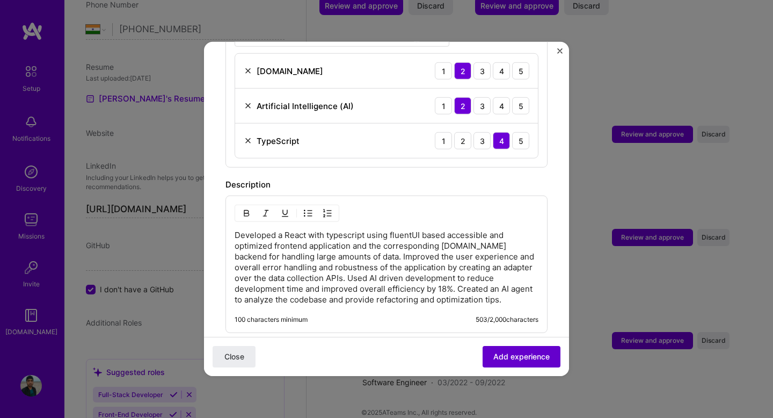
click at [514, 359] on span "Add experience" at bounding box center [522, 356] width 56 height 11
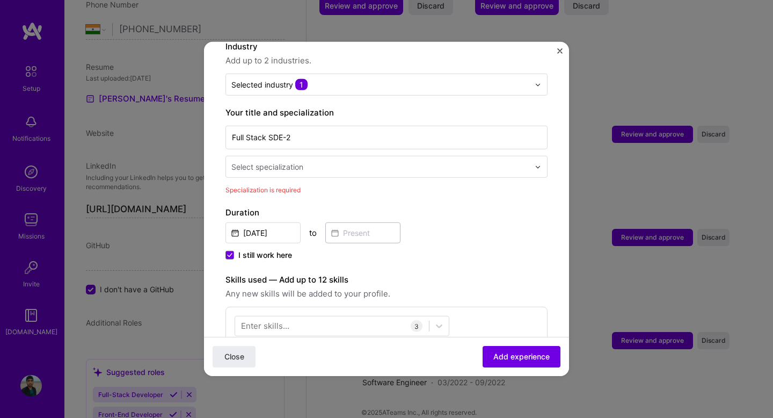
scroll to position [137, 0]
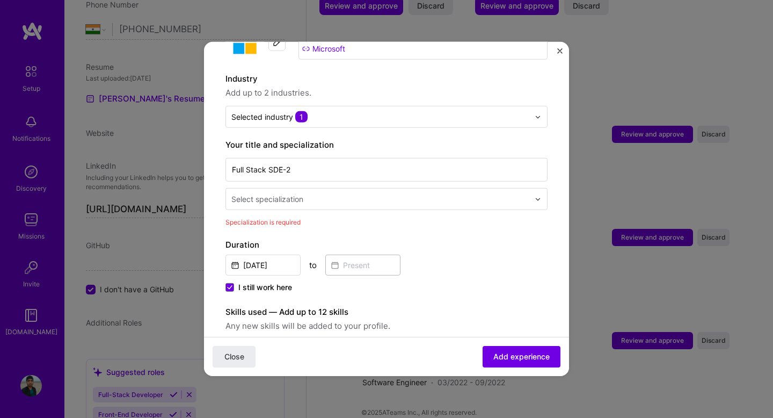
click at [343, 193] on input "text" at bounding box center [381, 198] width 300 height 11
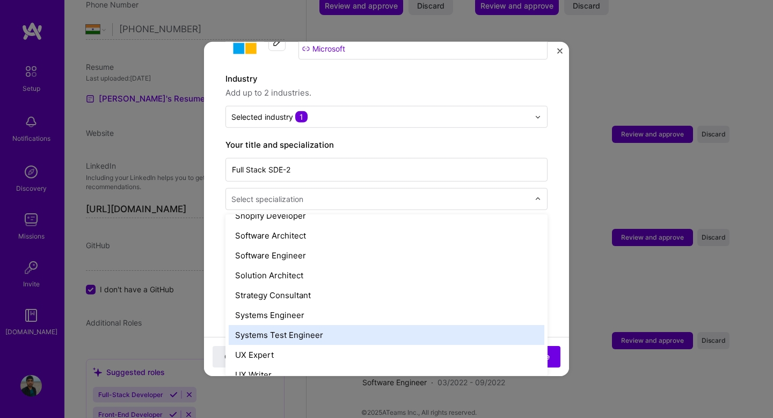
scroll to position [1162, 0]
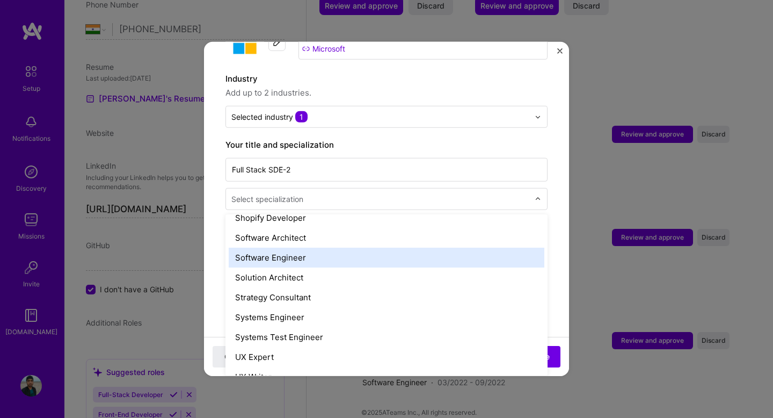
click at [303, 249] on div "Software Engineer" at bounding box center [387, 258] width 316 height 20
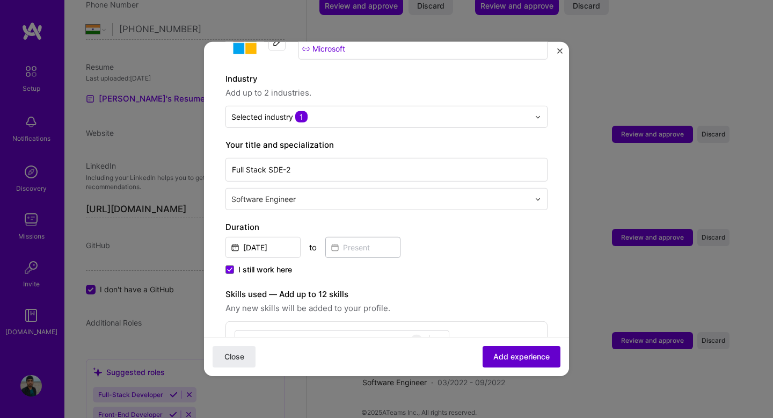
click at [516, 364] on button "Add experience" at bounding box center [522, 356] width 78 height 21
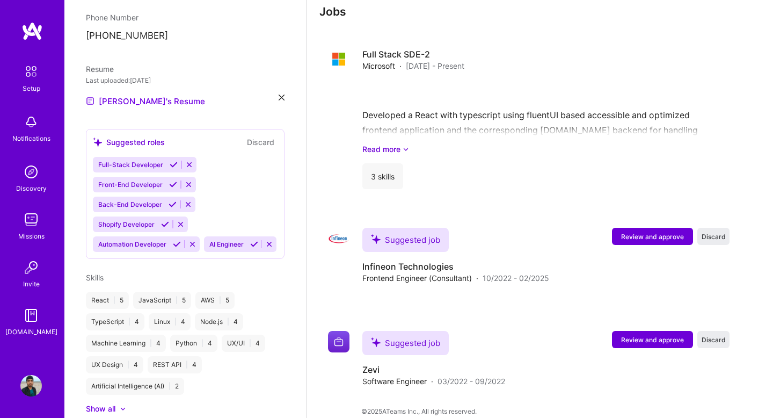
scroll to position [1092, 0]
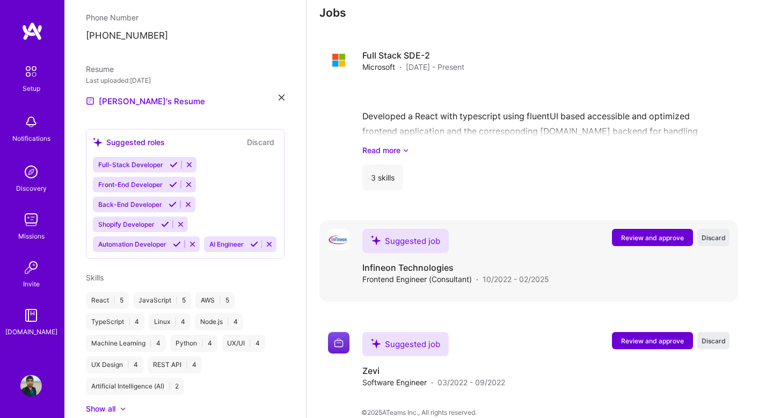
click at [644, 233] on span "Review and approve" at bounding box center [652, 237] width 63 height 9
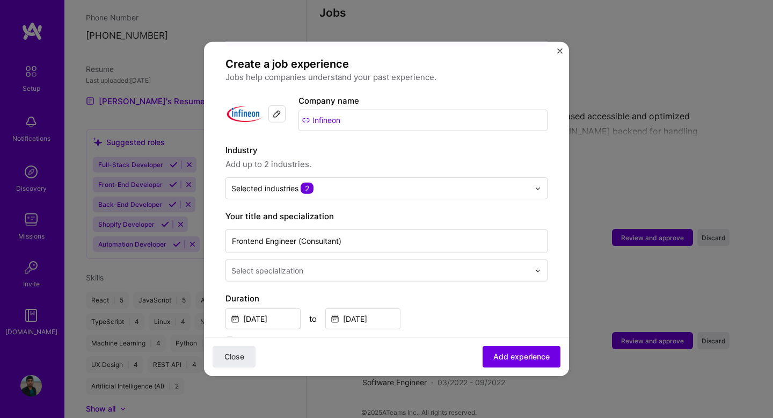
scroll to position [69, 0]
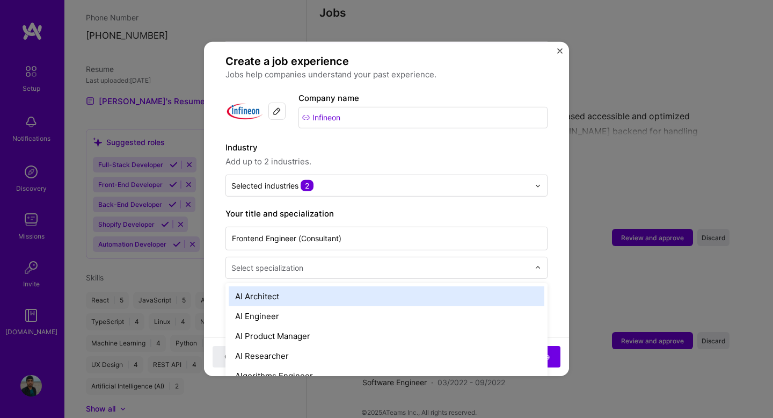
click at [382, 262] on input "text" at bounding box center [381, 267] width 300 height 11
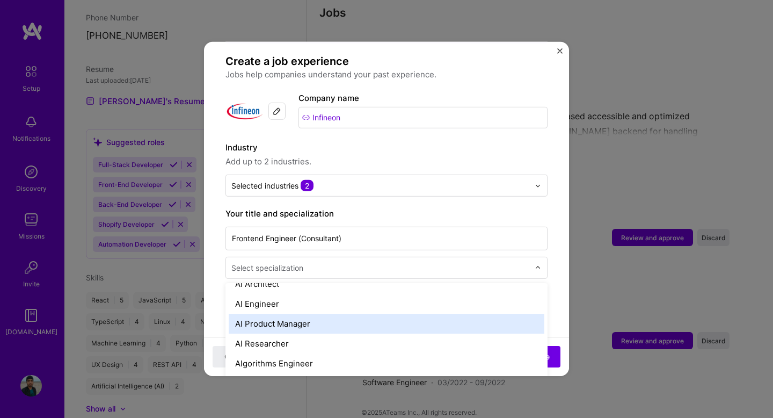
scroll to position [16, 0]
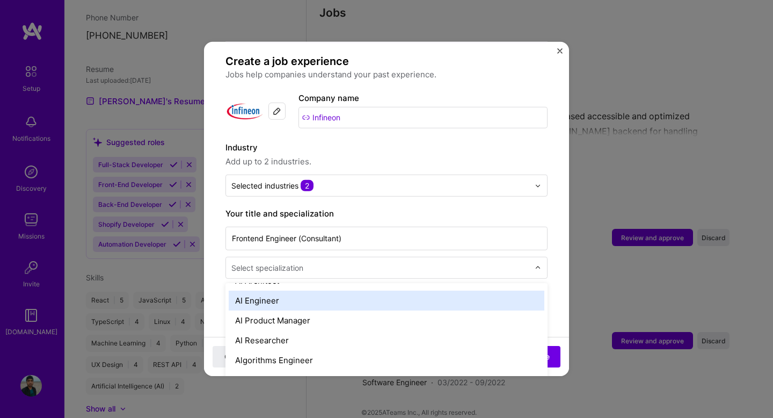
click at [302, 292] on div "AI Engineer" at bounding box center [387, 301] width 316 height 20
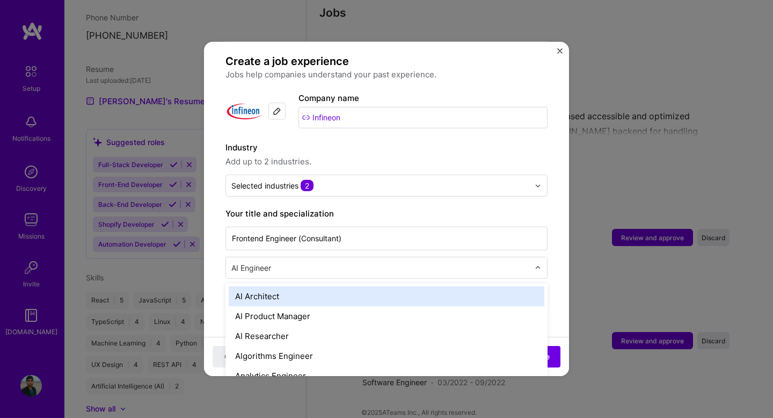
click at [417, 262] on input "text" at bounding box center [381, 267] width 300 height 11
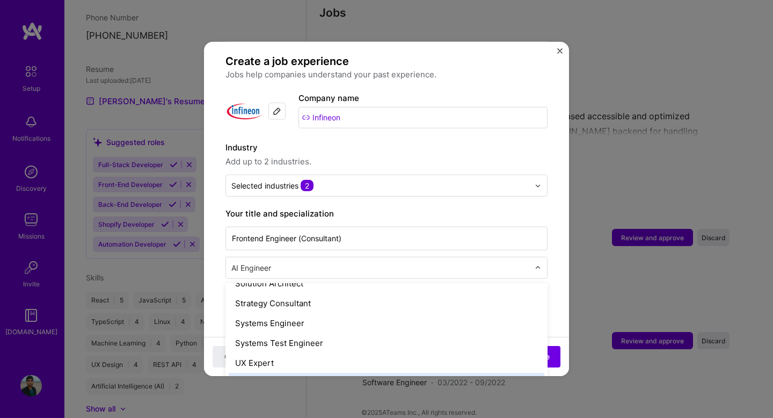
scroll to position [1205, 0]
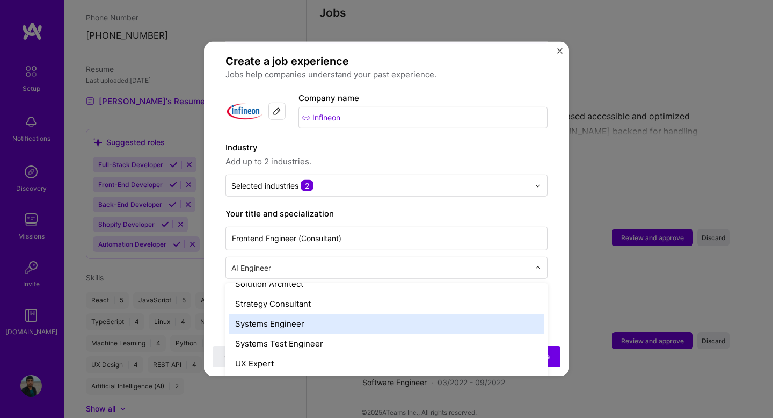
click at [333, 318] on div "Systems Engineer" at bounding box center [387, 324] width 316 height 20
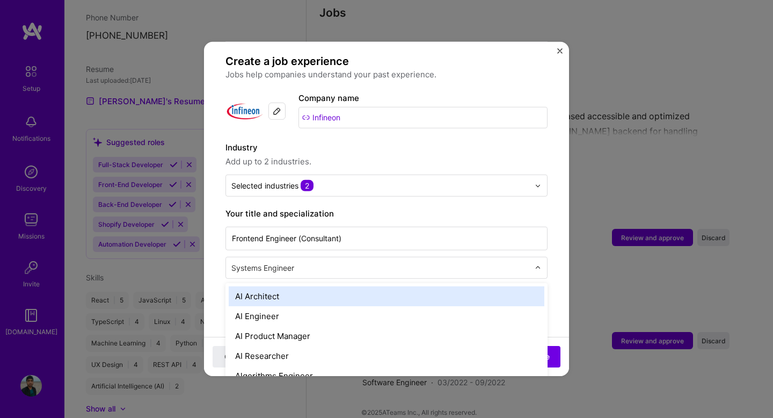
click at [338, 262] on input "text" at bounding box center [381, 267] width 300 height 11
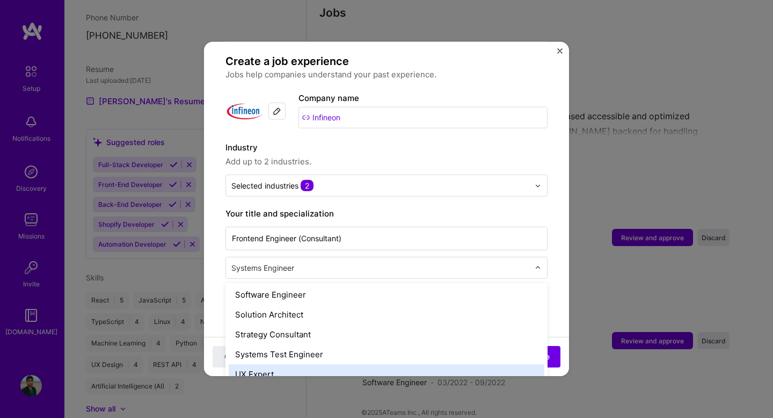
scroll to position [1193, 0]
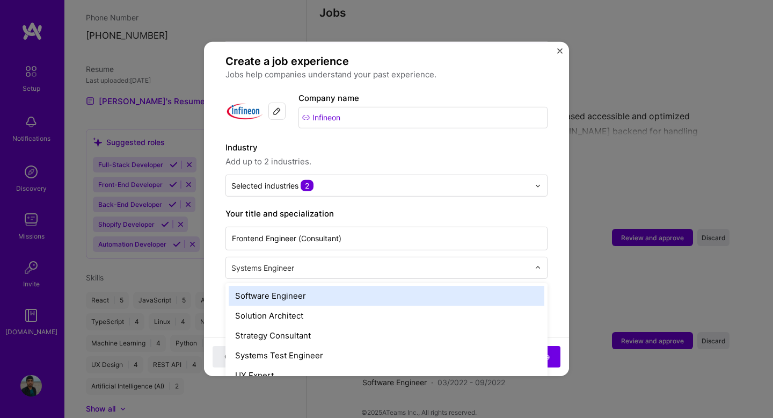
click at [310, 287] on div "Software Engineer" at bounding box center [387, 296] width 316 height 20
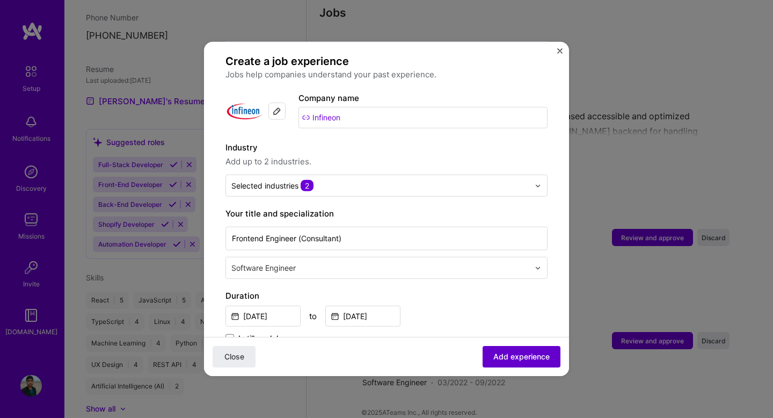
click at [508, 352] on span "Add experience" at bounding box center [522, 356] width 56 height 11
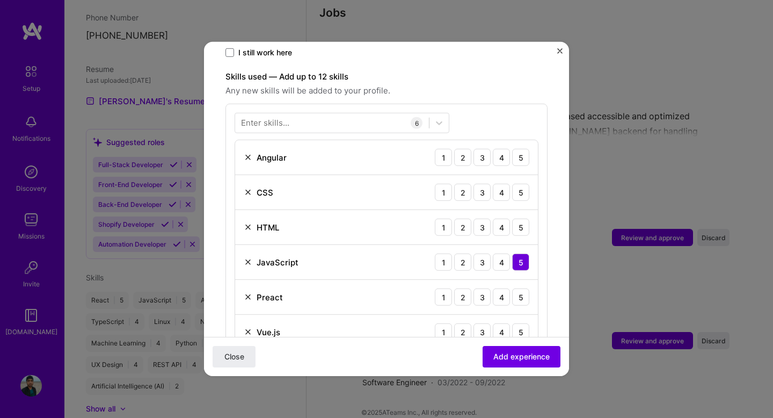
scroll to position [372, 0]
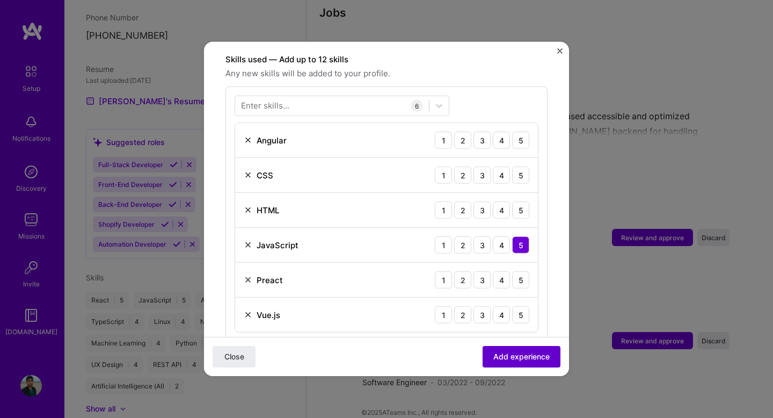
click at [502, 355] on span "Add experience" at bounding box center [522, 356] width 56 height 11
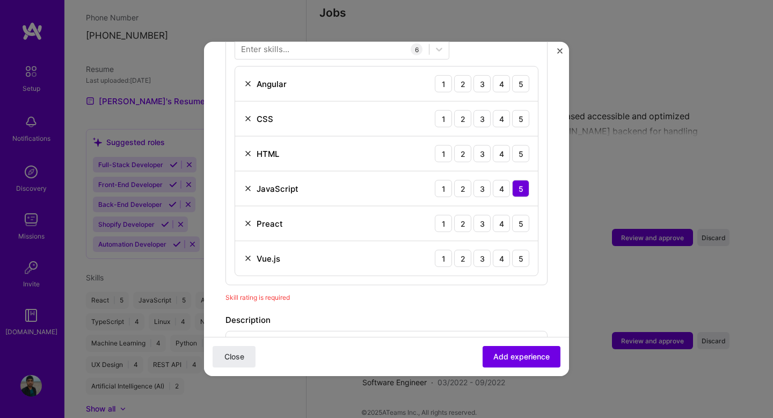
scroll to position [430, 0]
click at [248, 217] on img at bounding box center [248, 221] width 9 height 9
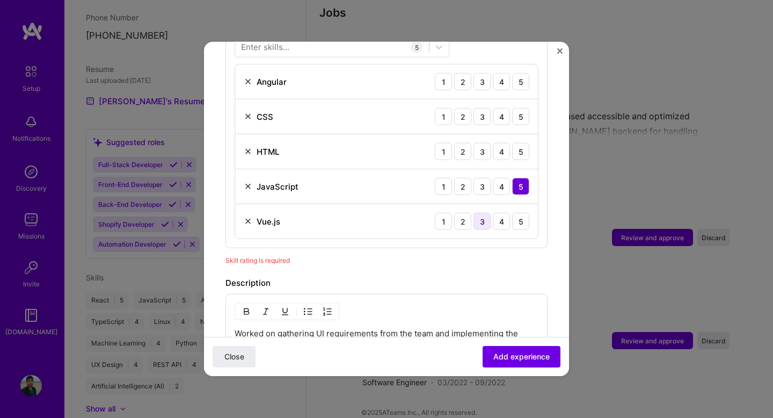
click at [482, 213] on div "3" at bounding box center [482, 221] width 17 height 17
click at [527, 361] on span "Add experience" at bounding box center [522, 356] width 56 height 11
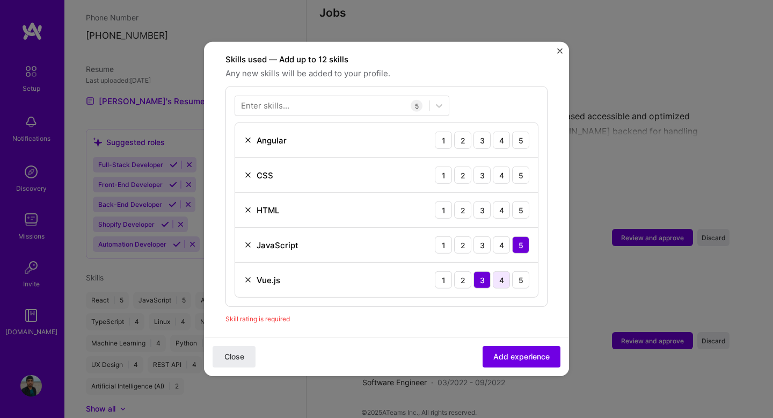
scroll to position [372, 0]
click at [519, 203] on div "5" at bounding box center [520, 209] width 17 height 17
click at [526, 166] on div "5" at bounding box center [520, 174] width 17 height 17
click at [483, 132] on div "3" at bounding box center [482, 140] width 17 height 17
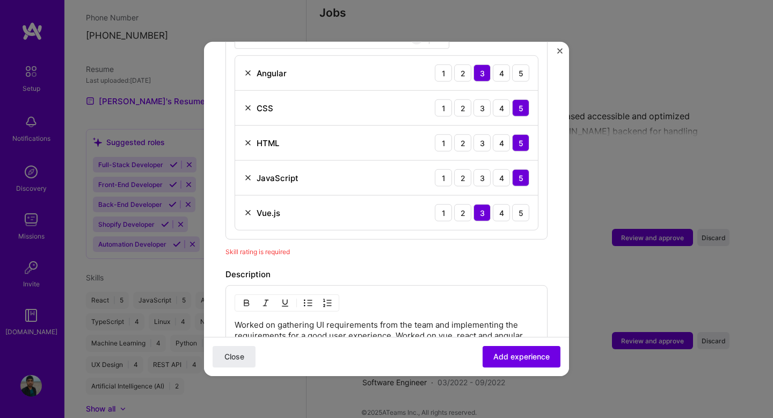
scroll to position [448, 0]
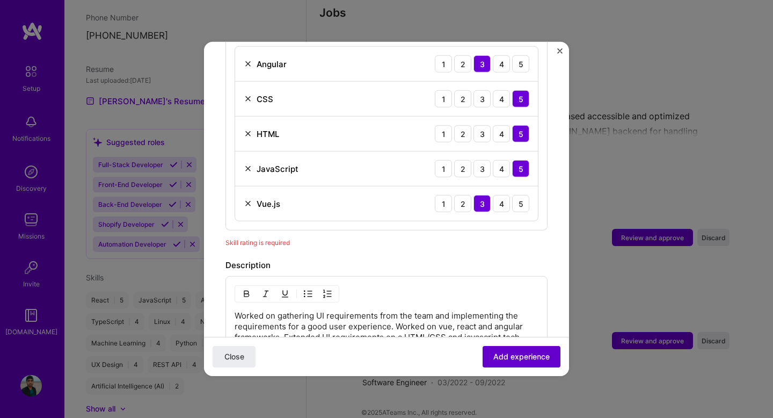
click at [514, 352] on span "Add experience" at bounding box center [522, 356] width 56 height 11
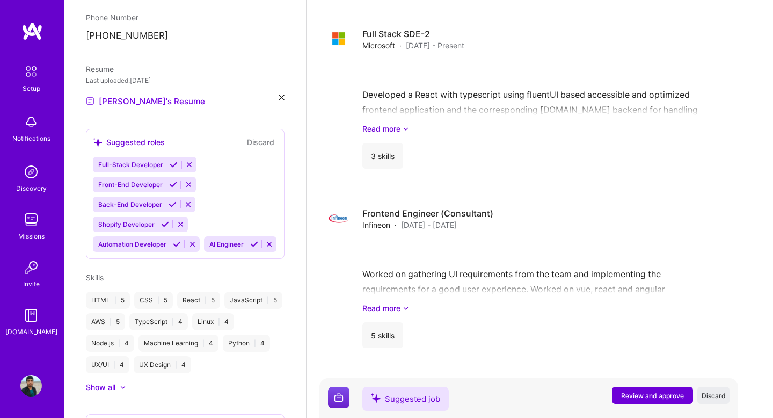
scroll to position [1168, 0]
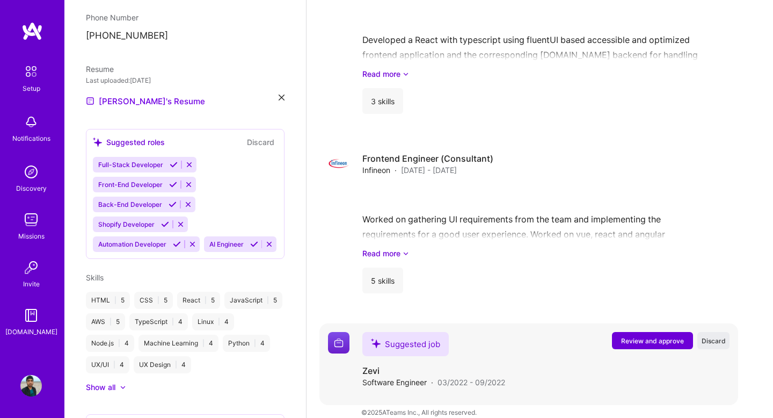
click at [644, 336] on span "Review and approve" at bounding box center [652, 340] width 63 height 9
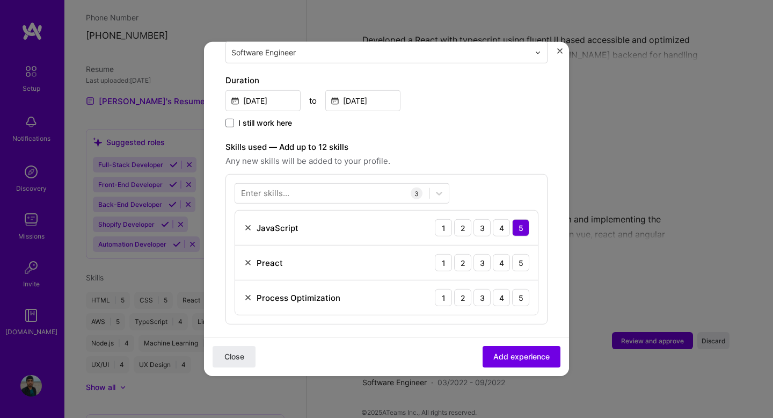
scroll to position [292, 0]
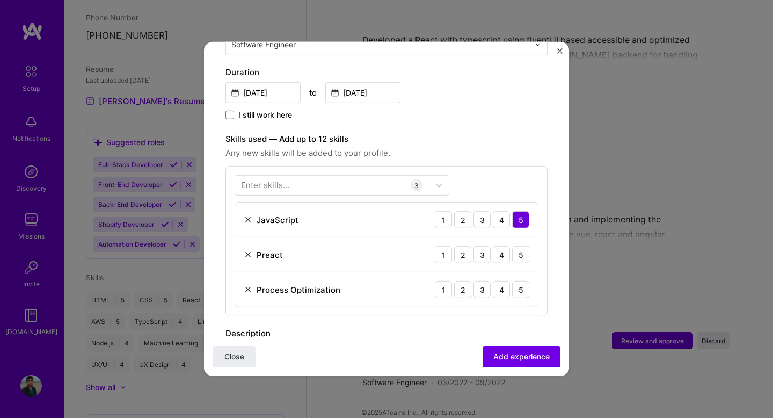
click at [248, 250] on img at bounding box center [248, 254] width 9 height 9
click at [283, 179] on div "Enter skills..." at bounding box center [265, 184] width 48 height 11
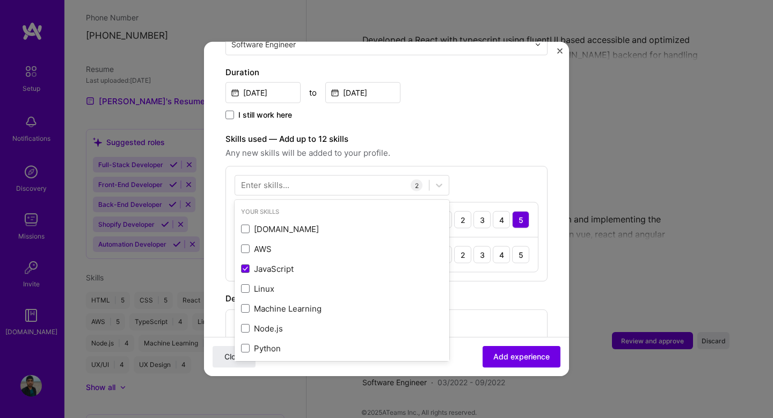
click at [270, 179] on div "Enter skills..." at bounding box center [265, 184] width 48 height 11
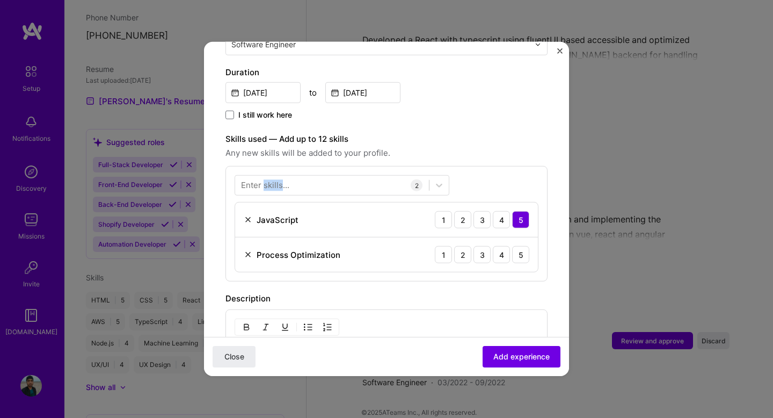
click at [270, 179] on div "Enter skills..." at bounding box center [265, 184] width 48 height 11
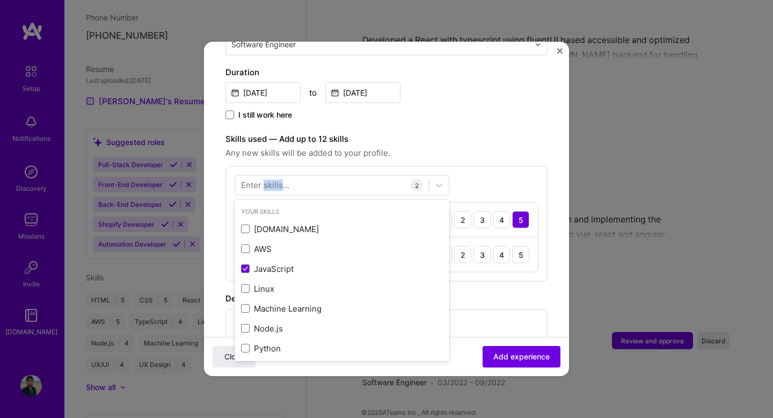
click at [270, 179] on div "Enter skills..." at bounding box center [265, 184] width 48 height 11
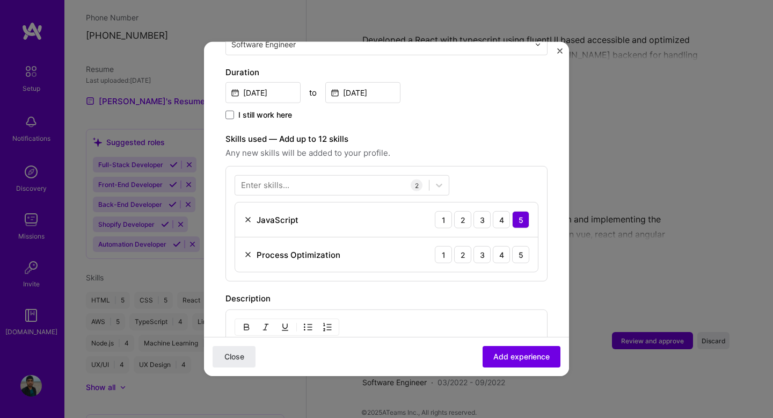
click at [270, 179] on div "Enter skills..." at bounding box center [265, 184] width 48 height 11
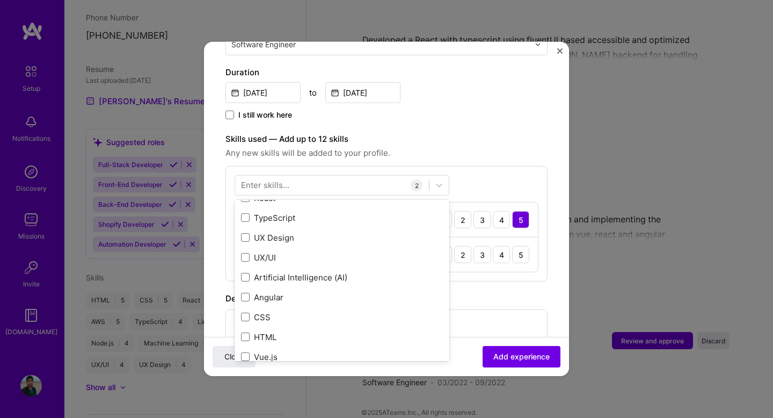
scroll to position [183, 0]
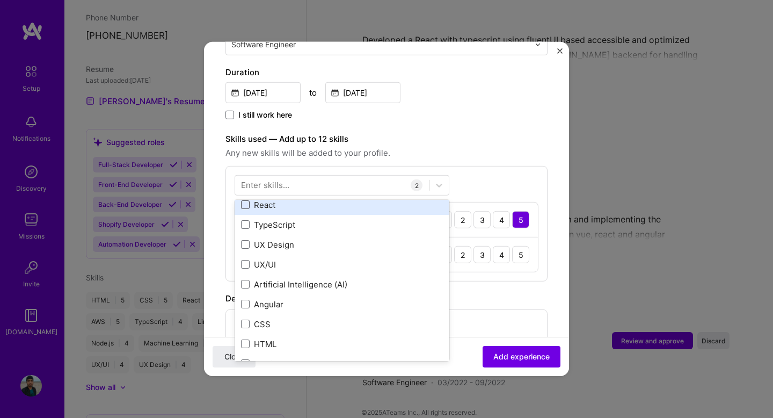
click at [246, 197] on div "ASP.NET AWS JavaScript Linux Machine Learning Node.js Python REST API React Typ…" at bounding box center [342, 205] width 215 height 338
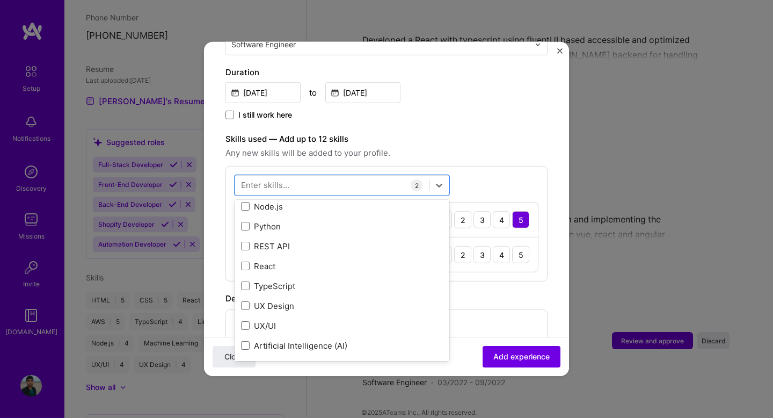
scroll to position [124, 0]
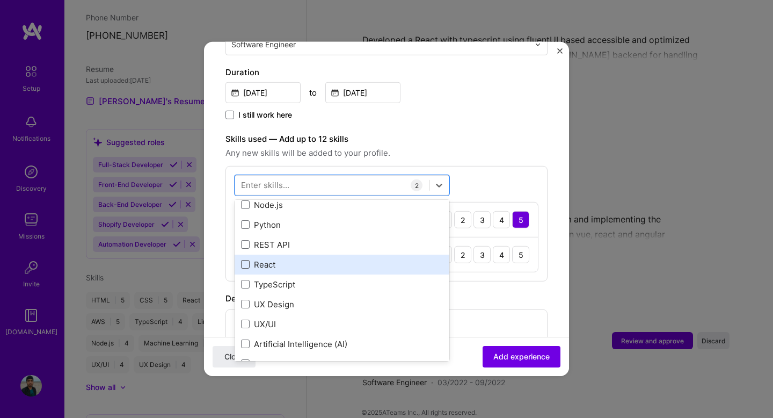
click at [245, 260] on span at bounding box center [245, 264] width 9 height 9
click at [0, 0] on input "checkbox" at bounding box center [0, 0] width 0 height 0
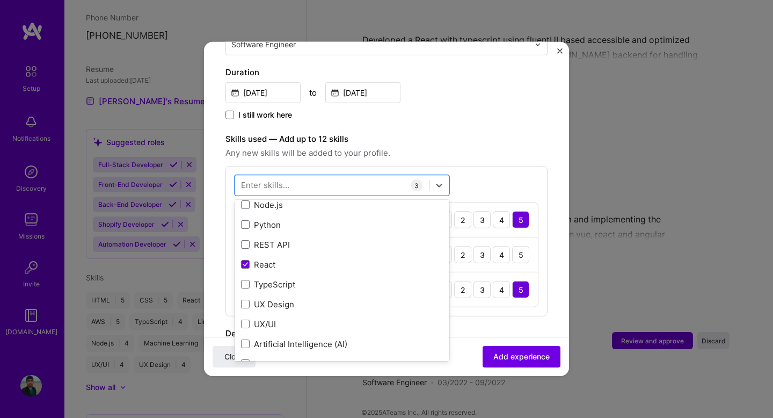
click at [512, 148] on span "Any new skills will be added to your profile." at bounding box center [387, 153] width 322 height 13
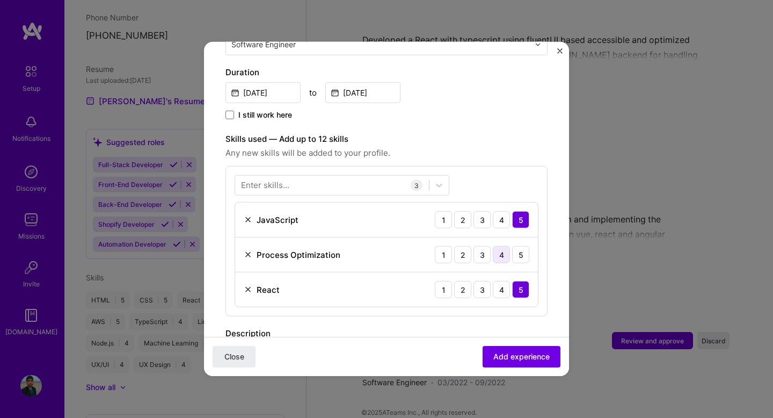
click at [503, 246] on div "4" at bounding box center [501, 254] width 17 height 17
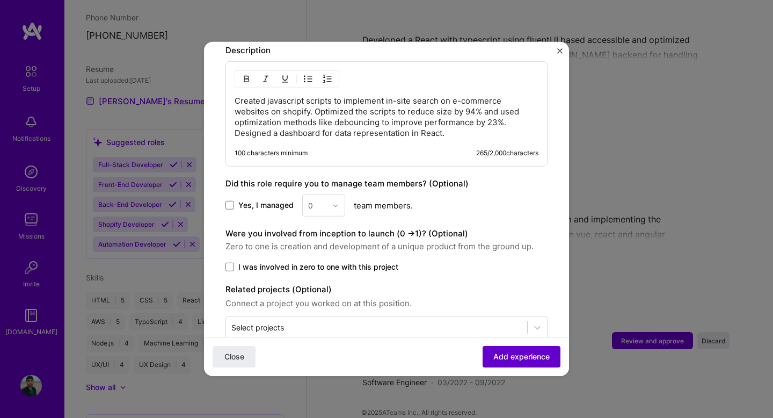
click at [511, 357] on span "Add experience" at bounding box center [522, 356] width 56 height 11
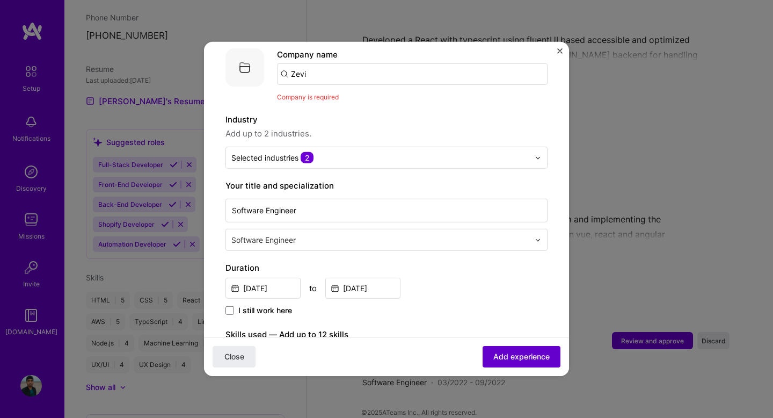
scroll to position [107, 0]
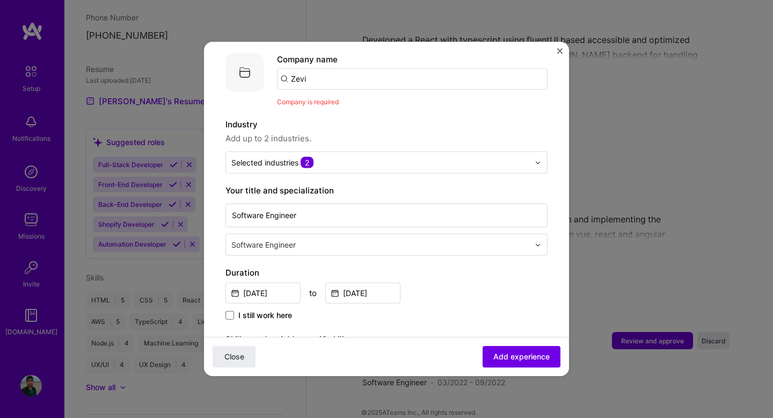
click at [365, 68] on input "Zevi" at bounding box center [412, 78] width 271 height 21
type input "Zevi"
click at [357, 99] on div "Zevi" at bounding box center [349, 108] width 25 height 19
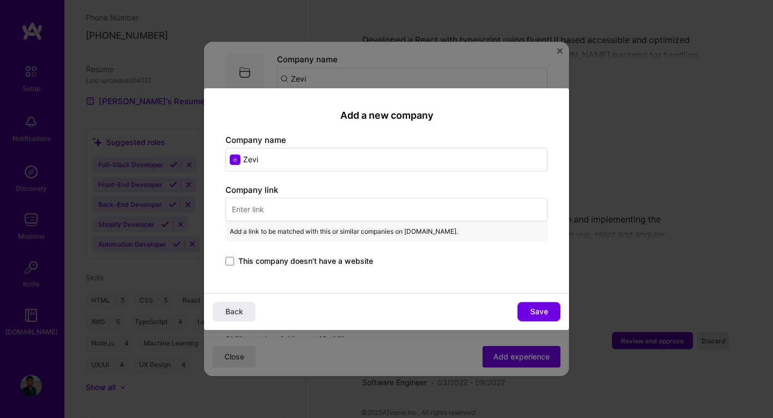
click at [327, 224] on div "Company link Add a link to be matched with this or similar companies on A.Team.…" at bounding box center [387, 226] width 322 height 84
click at [224, 263] on div "Add a new company Company name Zevi Company link Add a link to be matched with …" at bounding box center [386, 190] width 365 height 205
click at [226, 261] on span at bounding box center [230, 261] width 9 height 9
click at [0, 0] on input "This company doesn't have a website" at bounding box center [0, 0] width 0 height 0
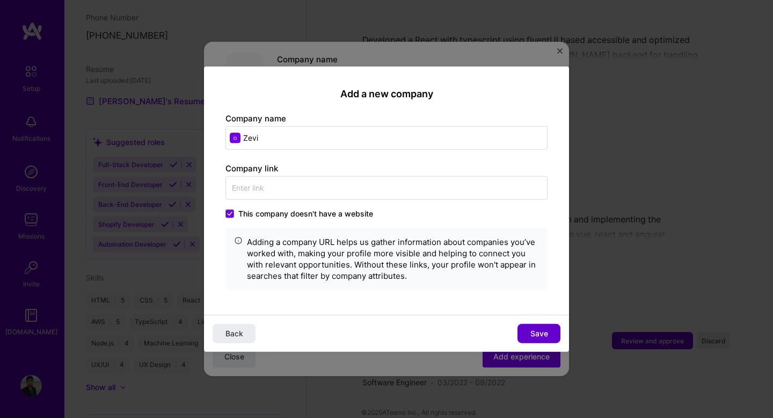
click at [536, 335] on span "Save" at bounding box center [540, 333] width 18 height 11
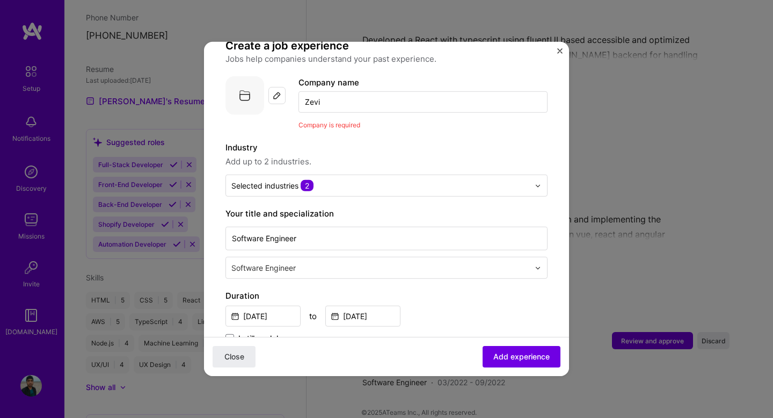
scroll to position [0, 0]
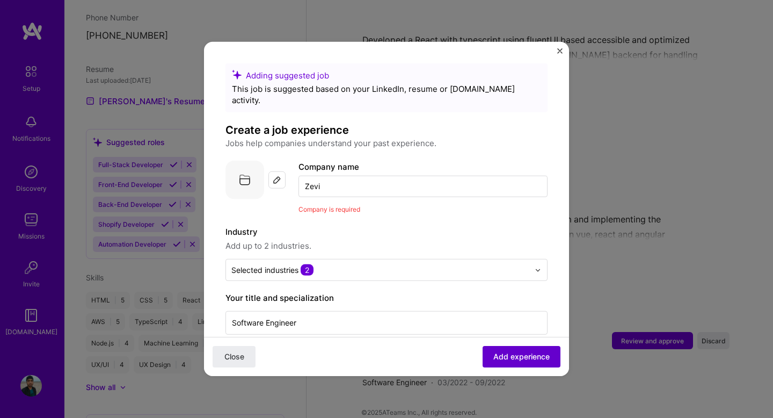
click at [509, 356] on span "Add experience" at bounding box center [522, 356] width 56 height 11
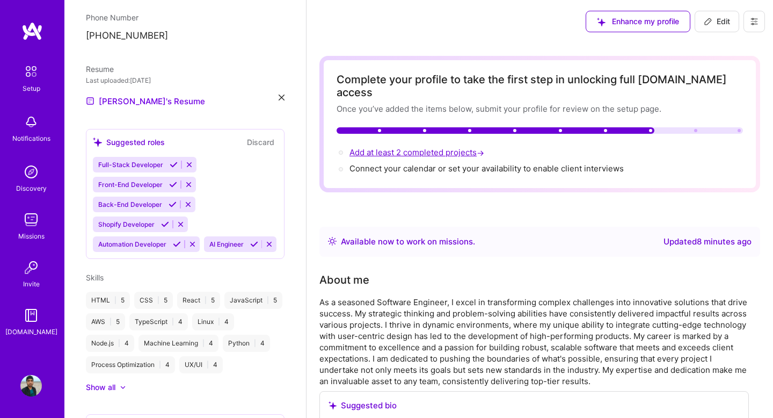
click at [403, 147] on span "Add at least 2 completed projects →" at bounding box center [418, 152] width 137 height 10
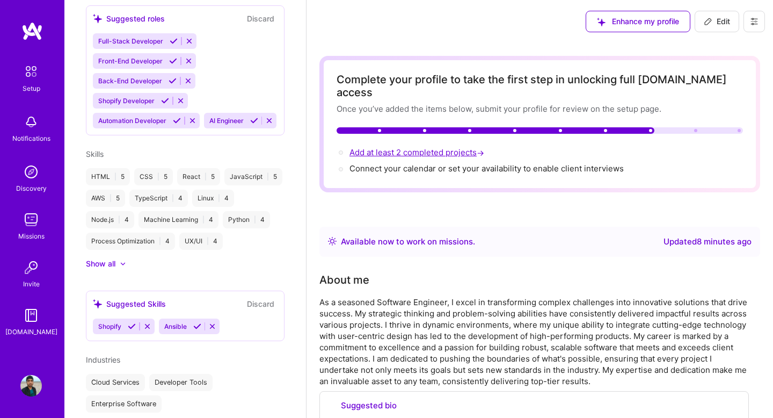
select select "IN"
select select "Right Now"
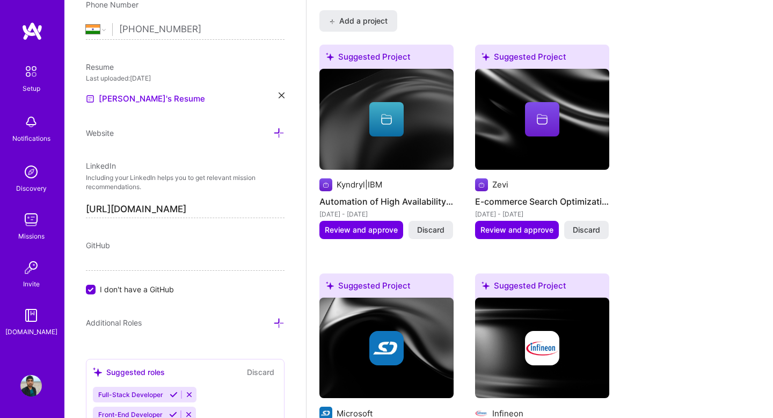
scroll to position [976, 0]
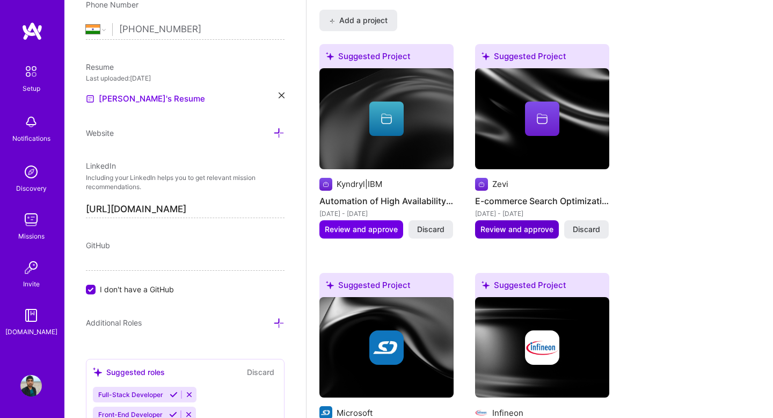
click at [498, 224] on span "Review and approve" at bounding box center [517, 229] width 73 height 11
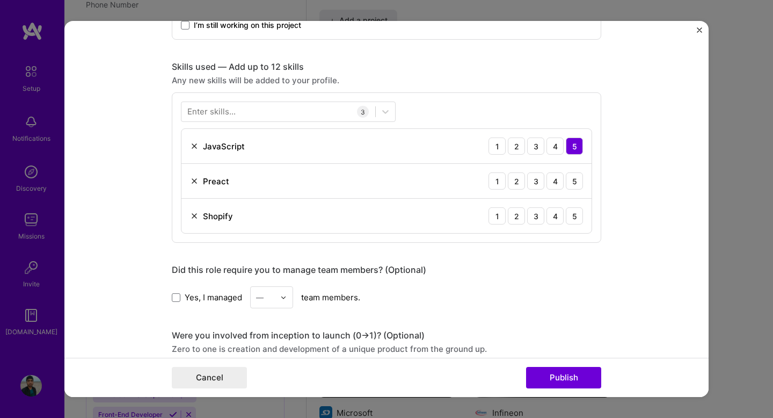
scroll to position [464, 0]
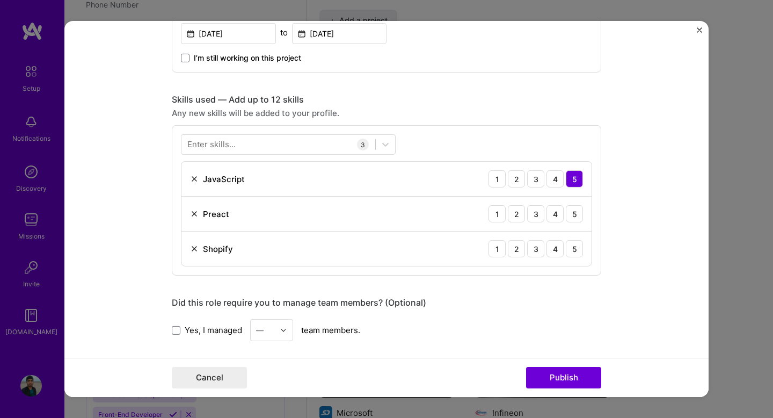
click at [192, 213] on img at bounding box center [194, 213] width 9 height 9
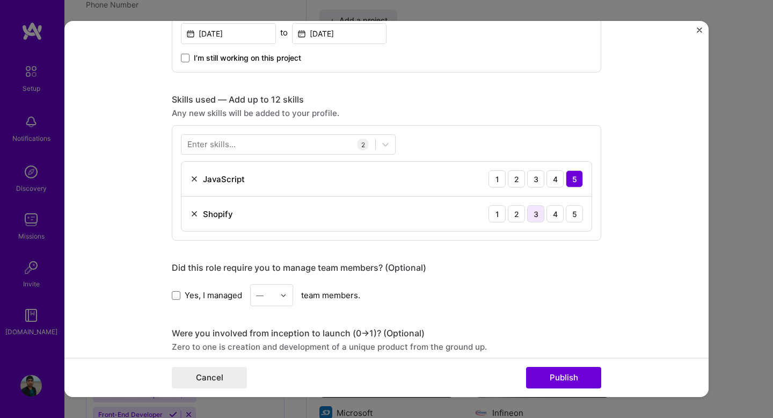
click at [540, 214] on div "3" at bounding box center [535, 213] width 17 height 17
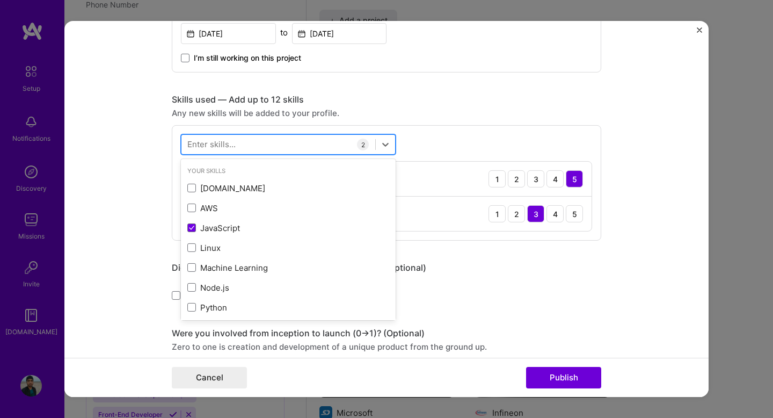
click at [280, 142] on div at bounding box center [279, 144] width 194 height 18
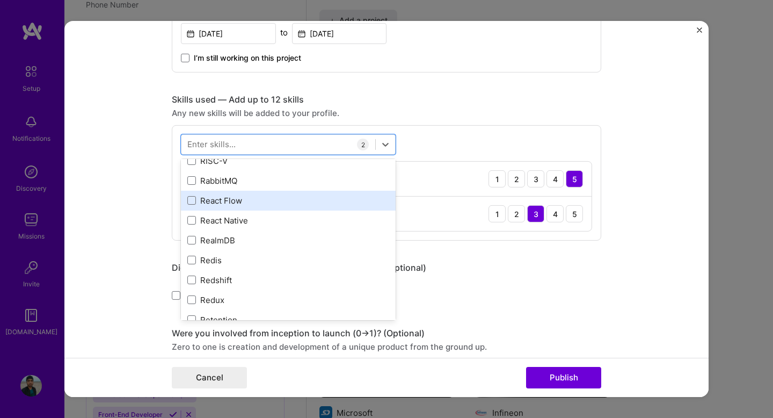
scroll to position [5391, 0]
click at [191, 201] on span at bounding box center [191, 203] width 9 height 9
click at [0, 0] on input "checkbox" at bounding box center [0, 0] width 0 height 0
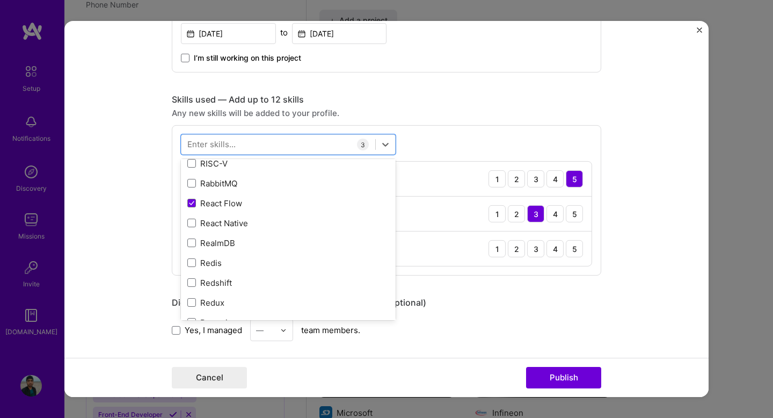
click at [556, 280] on div "Editing suggested project This project is suggested based on your LinkedIn, res…" at bounding box center [387, 196] width 430 height 1236
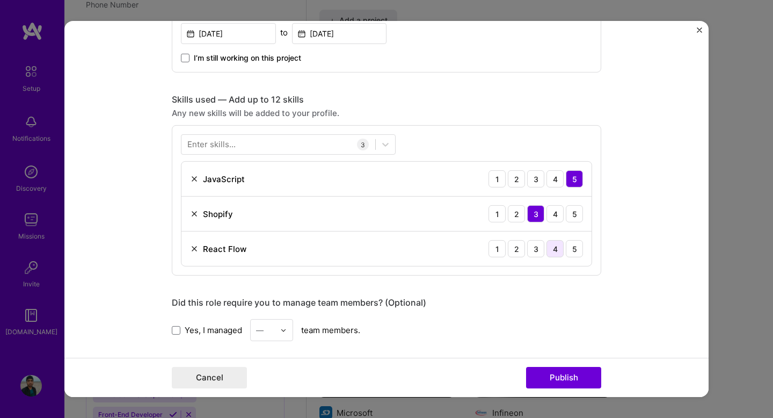
click at [555, 256] on div "4" at bounding box center [555, 248] width 17 height 17
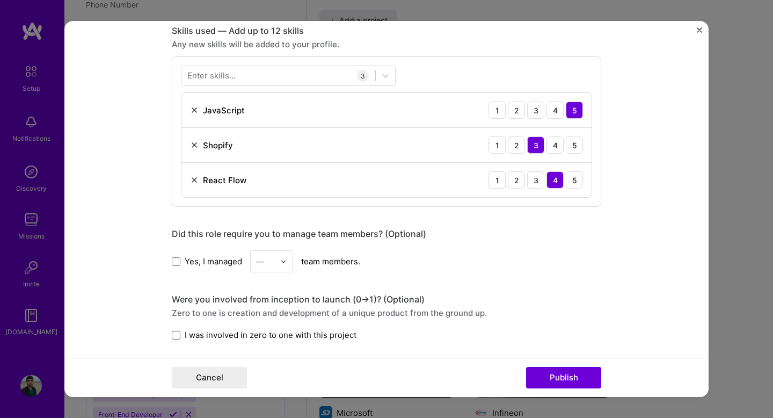
scroll to position [535, 0]
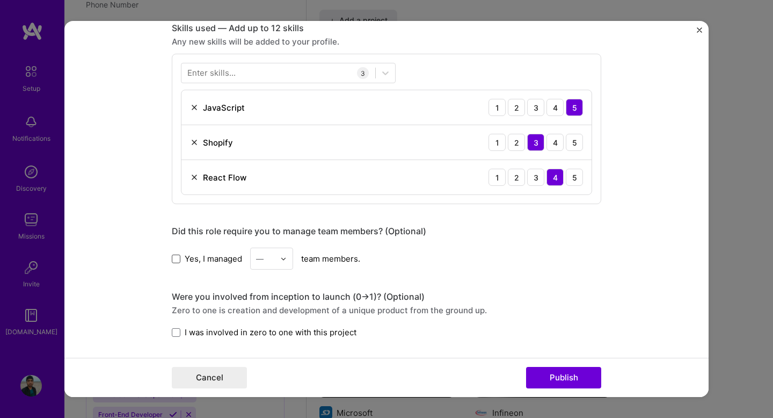
click at [173, 256] on span at bounding box center [176, 258] width 9 height 9
click at [0, 0] on input "Yes, I managed" at bounding box center [0, 0] width 0 height 0
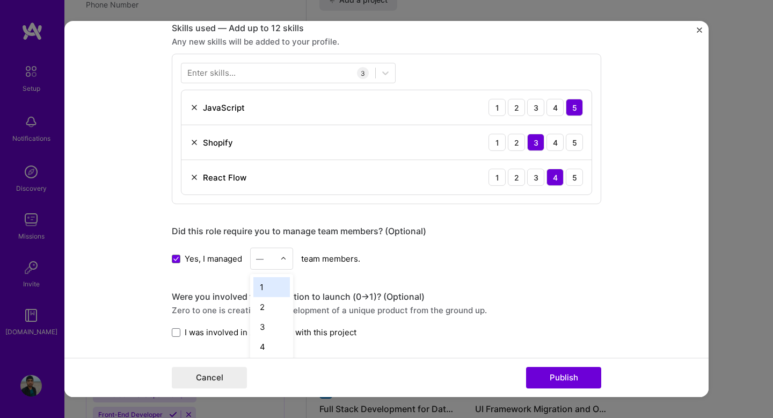
click at [276, 262] on div "—" at bounding box center [266, 258] width 30 height 21
click at [262, 319] on div "3" at bounding box center [271, 327] width 37 height 20
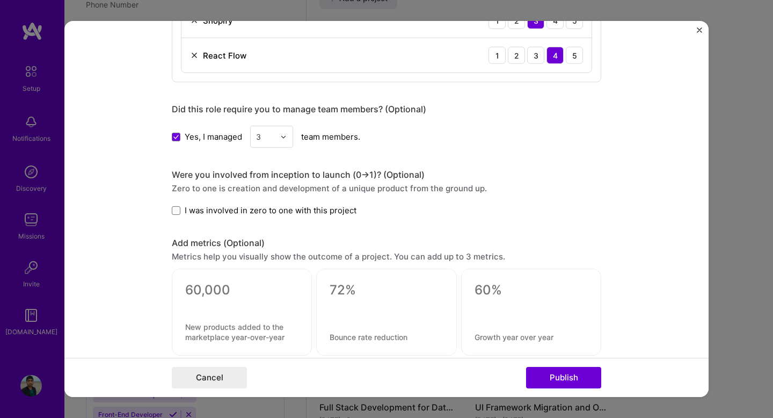
scroll to position [668, 0]
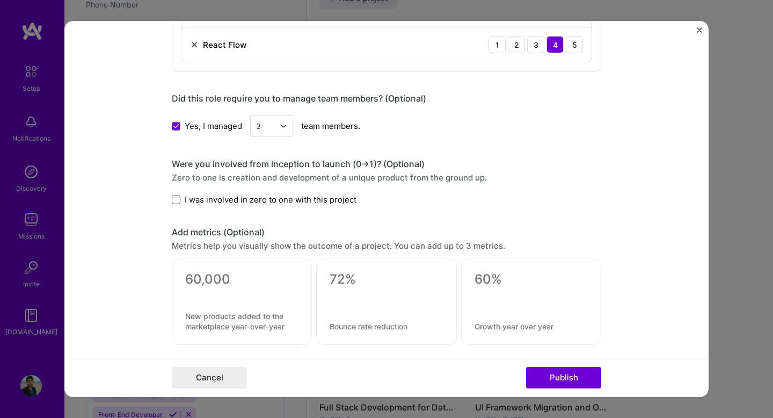
click at [178, 199] on span at bounding box center [176, 199] width 9 height 9
click at [0, 0] on input "I was involved in zero to one with this project" at bounding box center [0, 0] width 0 height 0
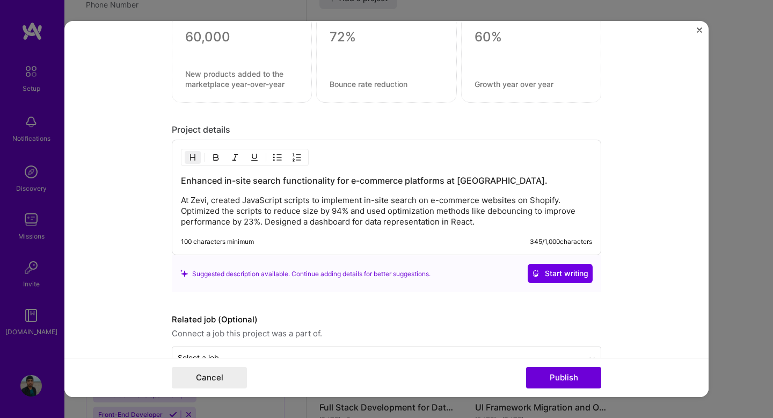
scroll to position [913, 0]
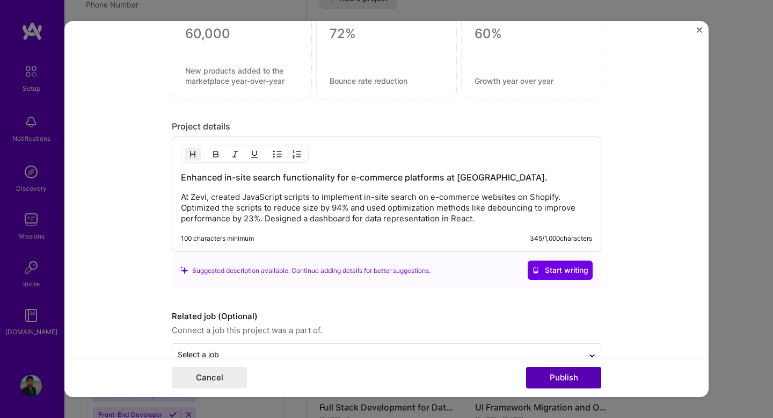
click at [557, 375] on button "Publish" at bounding box center [563, 377] width 75 height 21
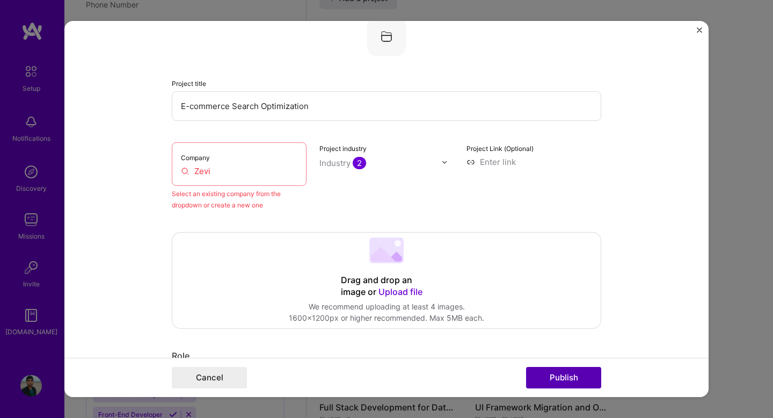
scroll to position [70, 0]
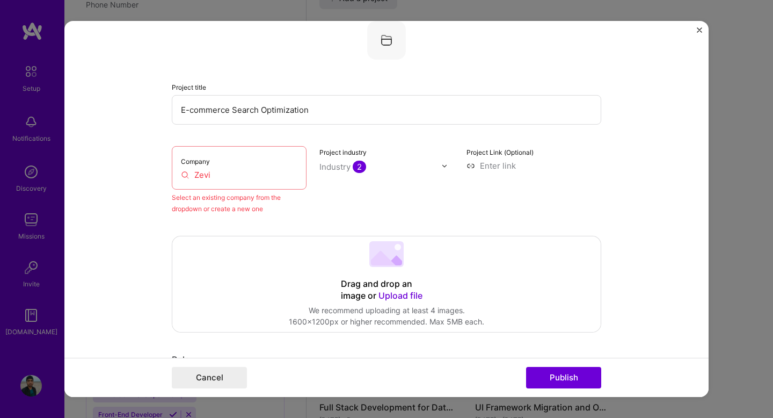
click at [266, 169] on div "Company Zevi" at bounding box center [239, 167] width 135 height 43
click at [255, 175] on input "Zevi" at bounding box center [239, 174] width 117 height 11
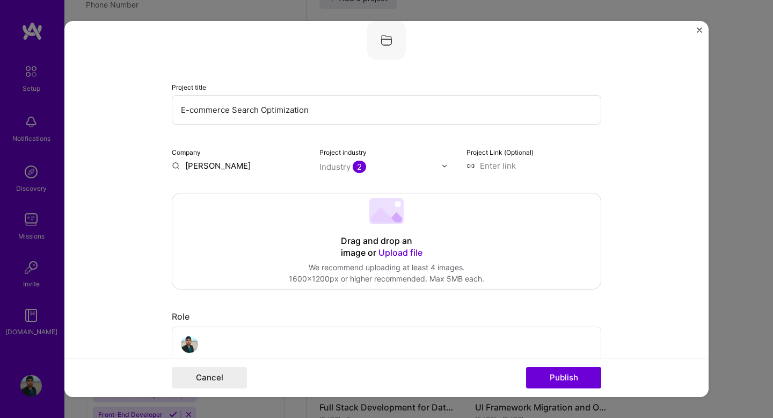
type input "Zevi"
click at [261, 192] on div "Add company Zevi" at bounding box center [252, 190] width 161 height 27
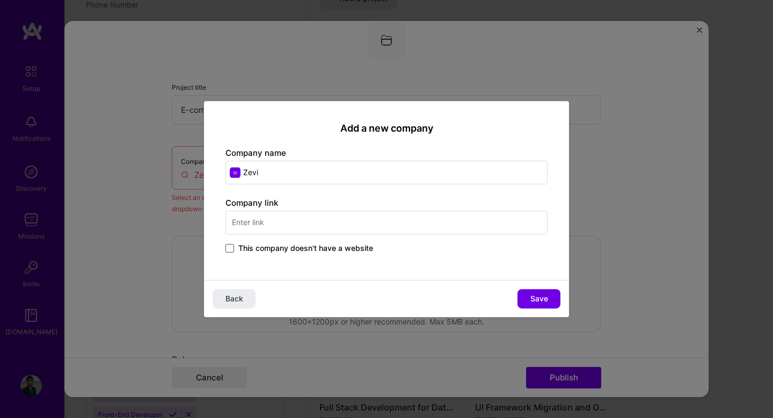
click at [233, 248] on span at bounding box center [230, 248] width 9 height 9
click at [0, 0] on input "This company doesn't have a website" at bounding box center [0, 0] width 0 height 0
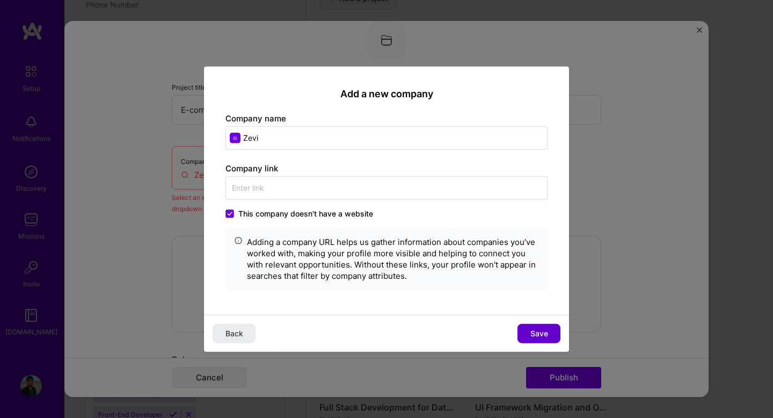
click at [539, 331] on span "Save" at bounding box center [540, 333] width 18 height 11
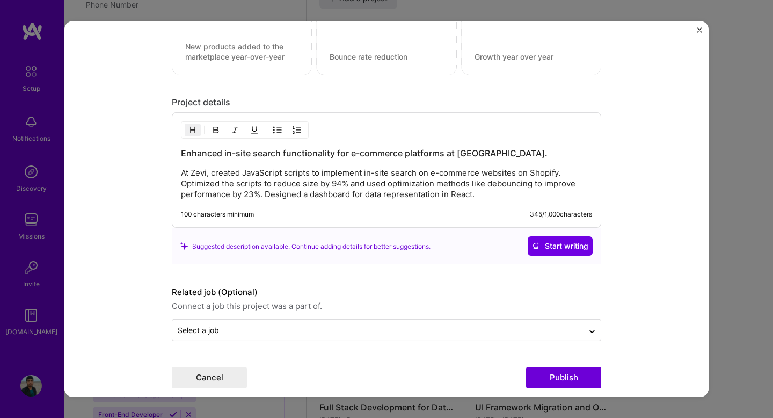
scroll to position [941, 0]
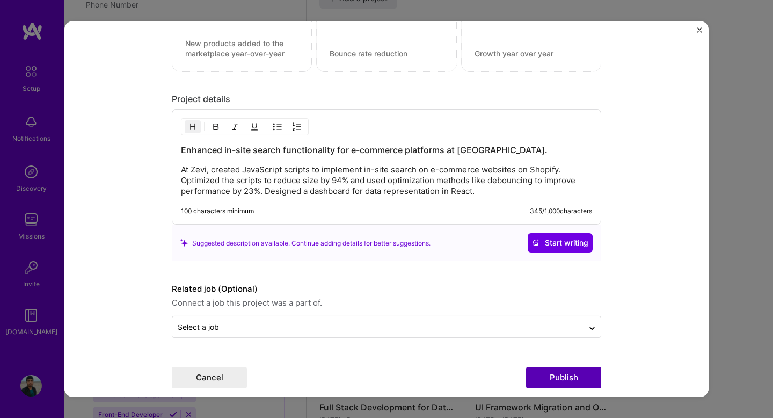
click at [545, 375] on button "Publish" at bounding box center [563, 377] width 75 height 21
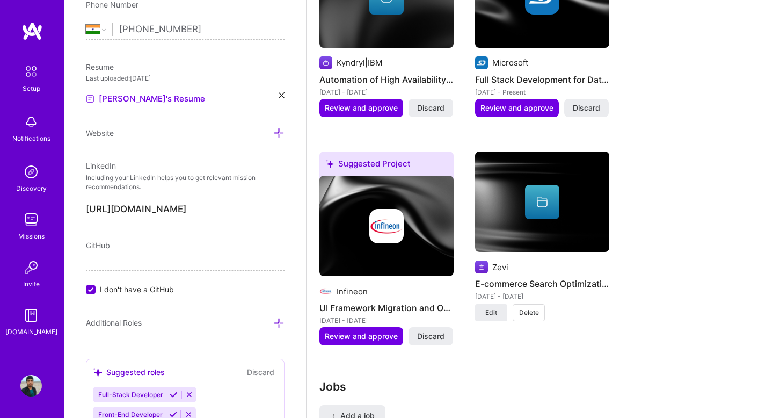
scroll to position [1107, 0]
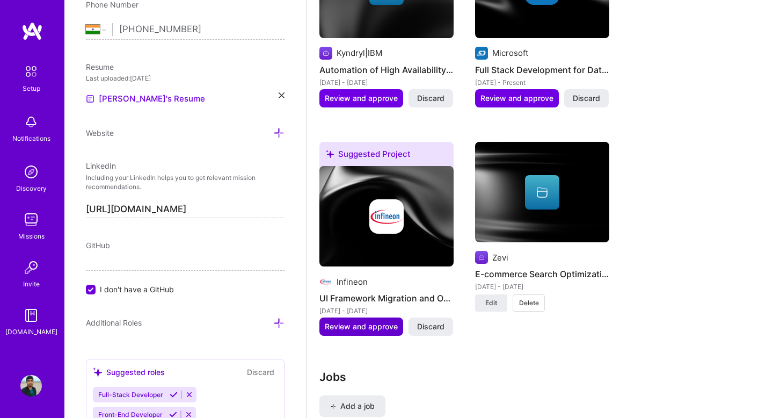
click at [342, 321] on span "Review and approve" at bounding box center [361, 326] width 73 height 11
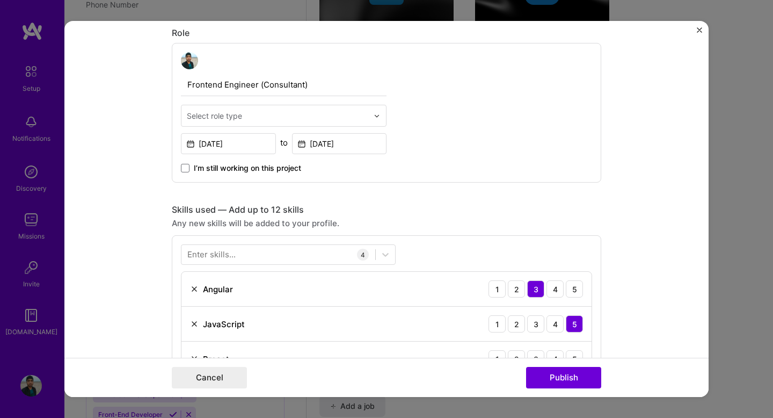
scroll to position [376, 0]
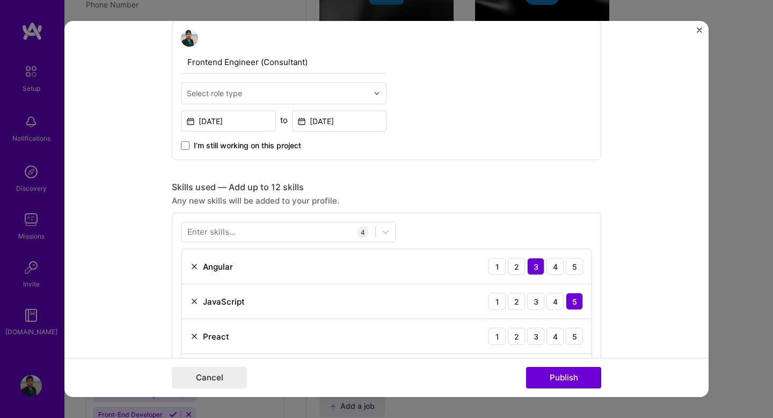
click at [235, 97] on div "Select role type" at bounding box center [214, 93] width 55 height 11
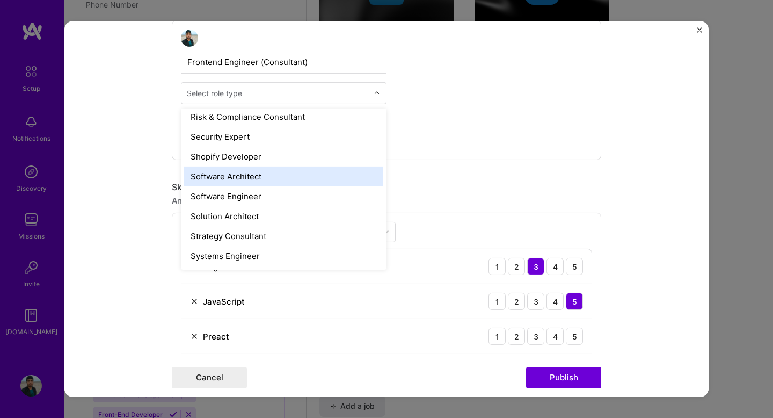
scroll to position [1113, 0]
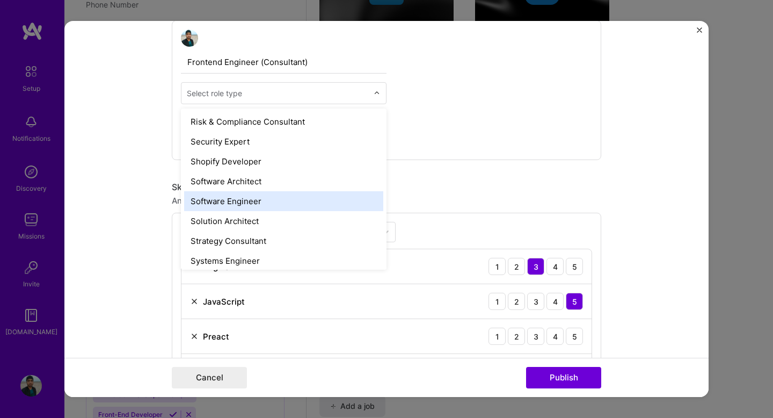
click at [226, 198] on div "Software Engineer" at bounding box center [283, 201] width 199 height 20
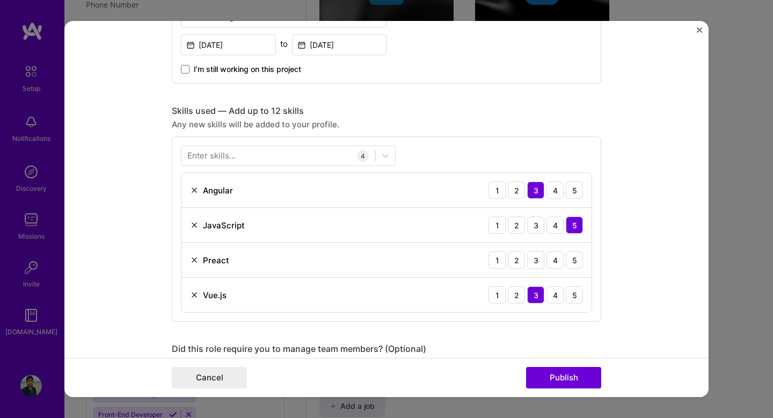
scroll to position [421, 0]
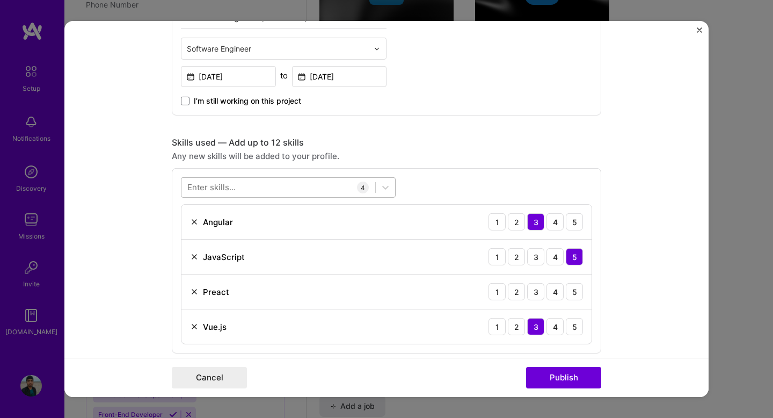
click at [248, 187] on div at bounding box center [279, 187] width 194 height 18
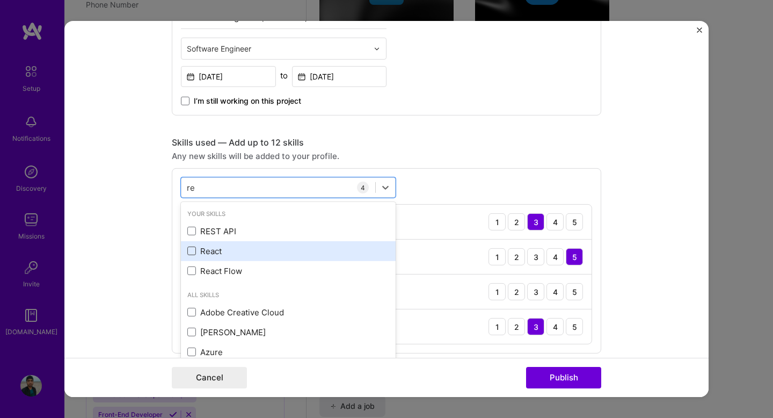
click at [194, 254] on span at bounding box center [191, 250] width 9 height 9
click at [0, 0] on input "checkbox" at bounding box center [0, 0] width 0 height 0
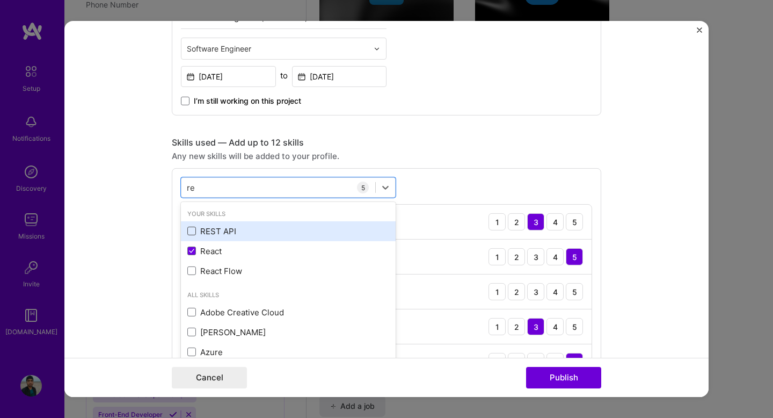
click at [194, 232] on span at bounding box center [191, 231] width 9 height 9
click at [0, 0] on input "checkbox" at bounding box center [0, 0] width 0 height 0
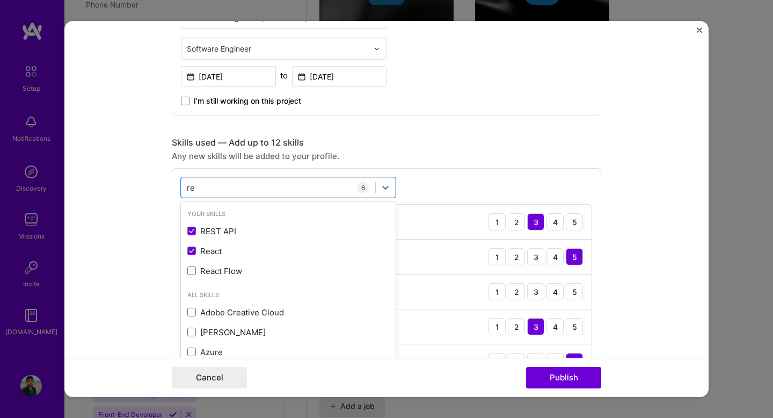
type input "re"
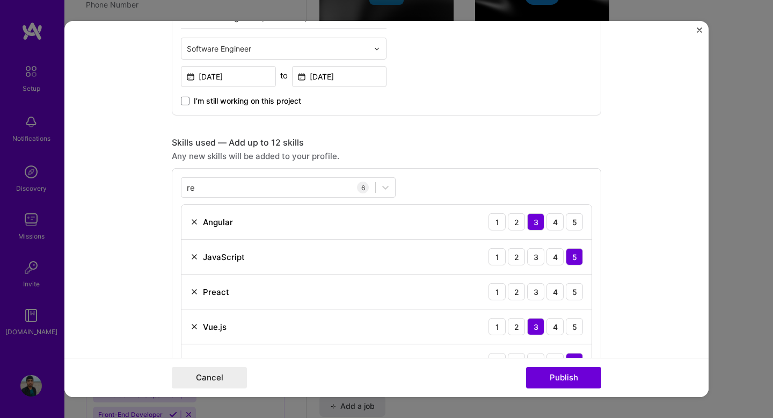
click at [509, 142] on div "Skills used — Add up to 12 skills" at bounding box center [387, 142] width 430 height 11
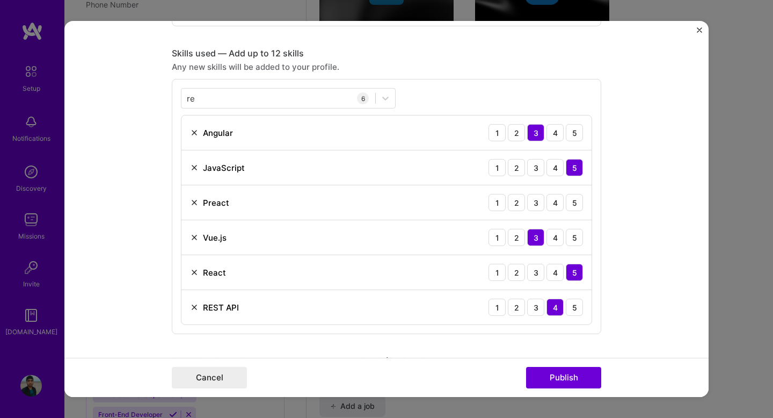
scroll to position [516, 0]
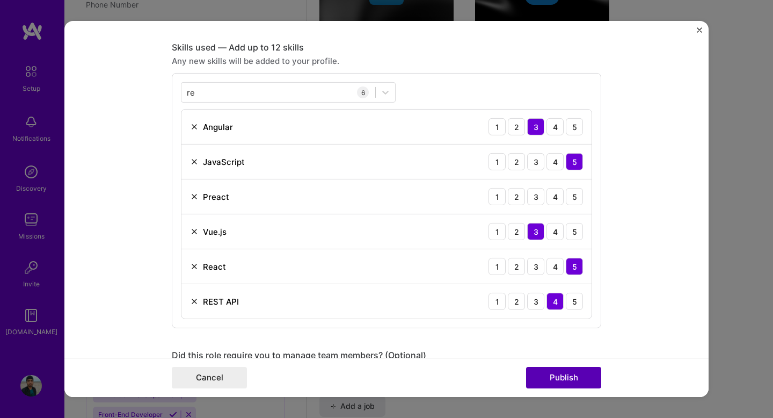
click at [555, 369] on button "Publish" at bounding box center [563, 377] width 75 height 21
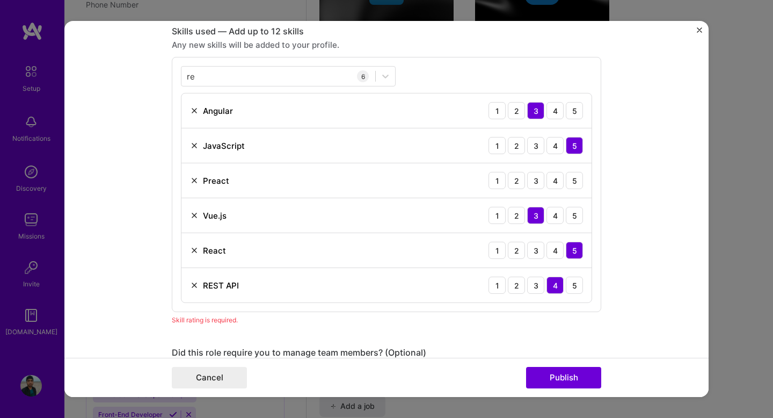
scroll to position [532, 0]
click at [192, 184] on img at bounding box center [194, 181] width 9 height 9
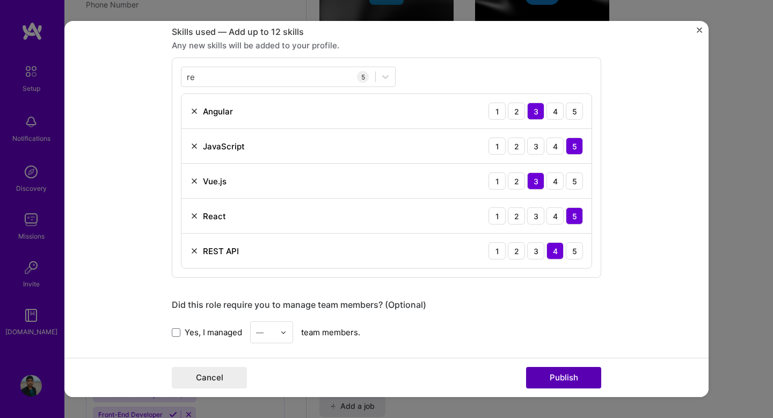
click at [563, 375] on button "Publish" at bounding box center [563, 377] width 75 height 21
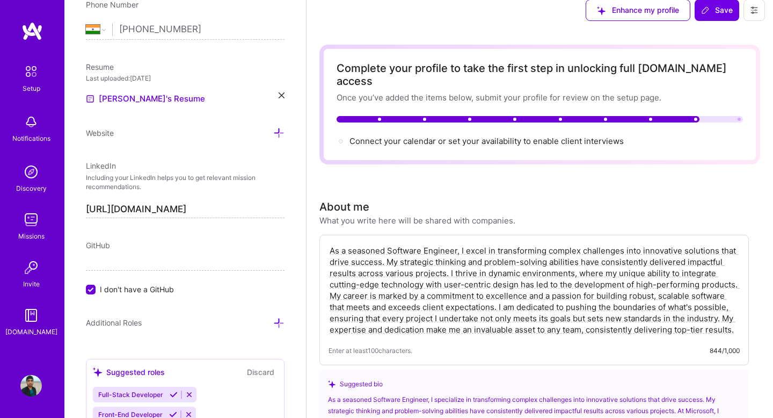
scroll to position [12, 0]
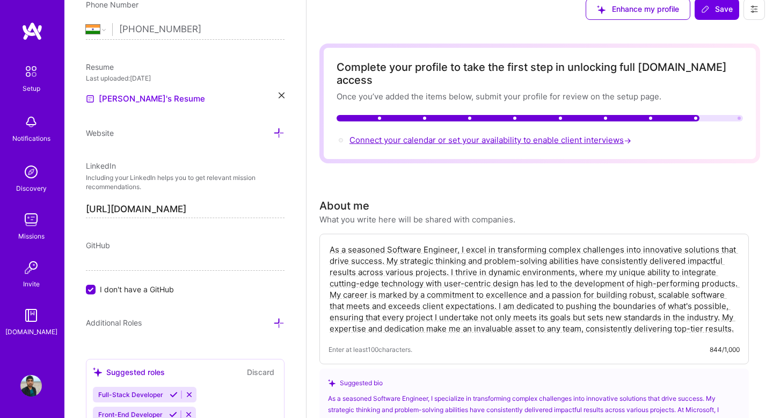
click at [421, 135] on span "Connect your calendar or set your availability to enable client interviews →" at bounding box center [492, 140] width 284 height 10
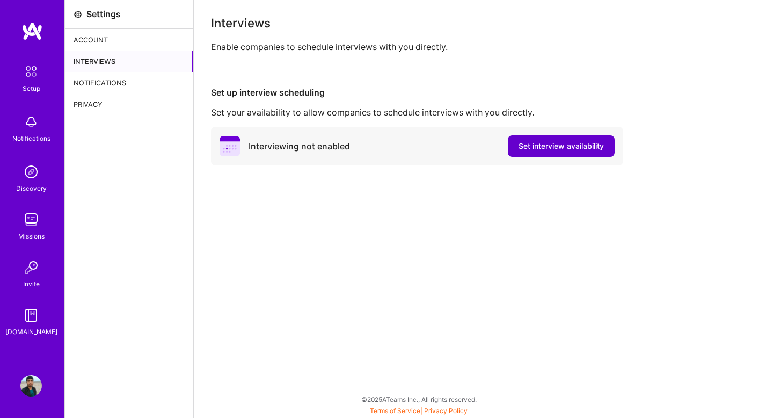
click at [535, 146] on span "Set interview availability" at bounding box center [561, 146] width 85 height 11
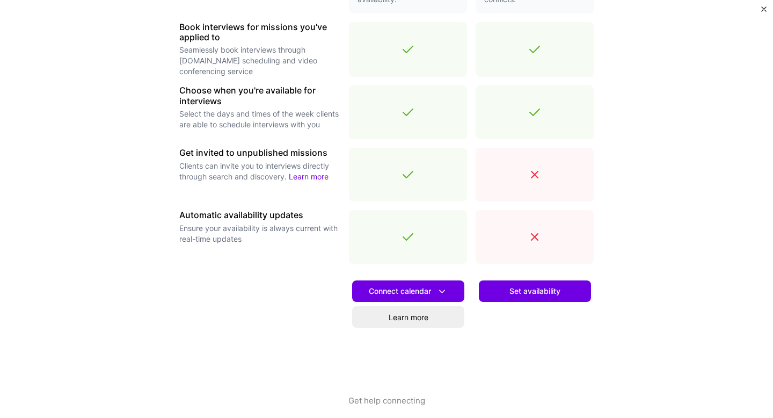
scroll to position [335, 0]
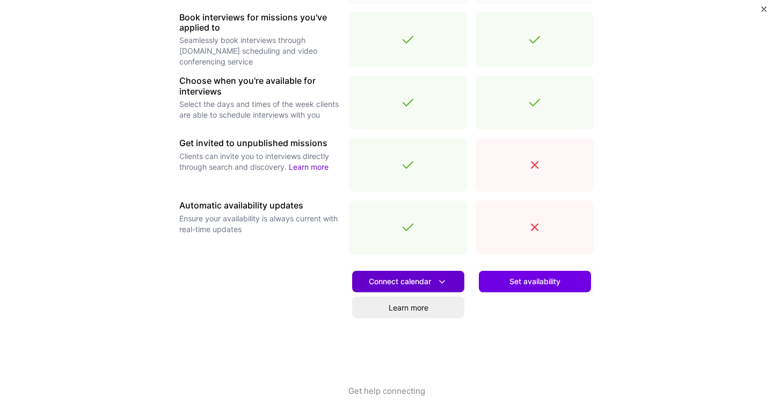
click at [424, 282] on span "Connect calendar" at bounding box center [408, 281] width 79 height 11
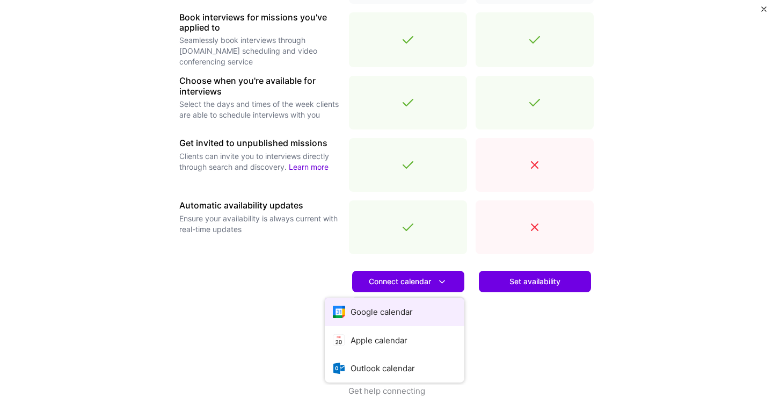
click at [414, 311] on button "Google calendar" at bounding box center [395, 312] width 140 height 28
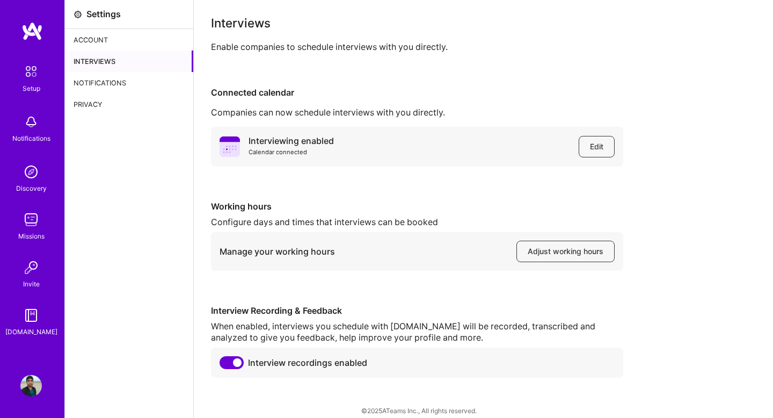
scroll to position [11, 0]
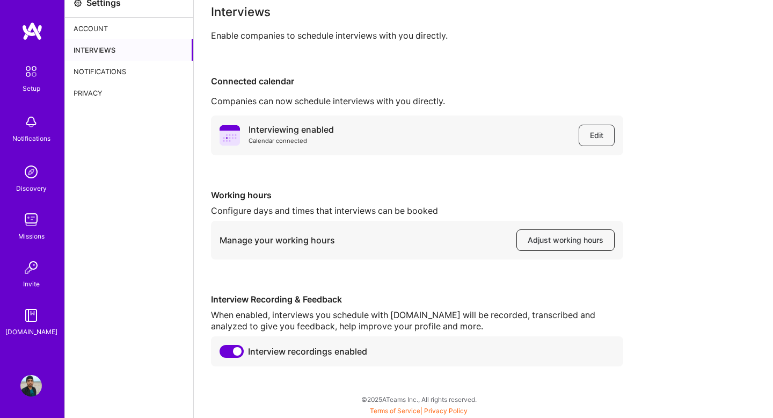
click at [549, 241] on span "Adjust working hours" at bounding box center [566, 240] width 76 height 11
click at [27, 75] on img at bounding box center [31, 71] width 23 height 23
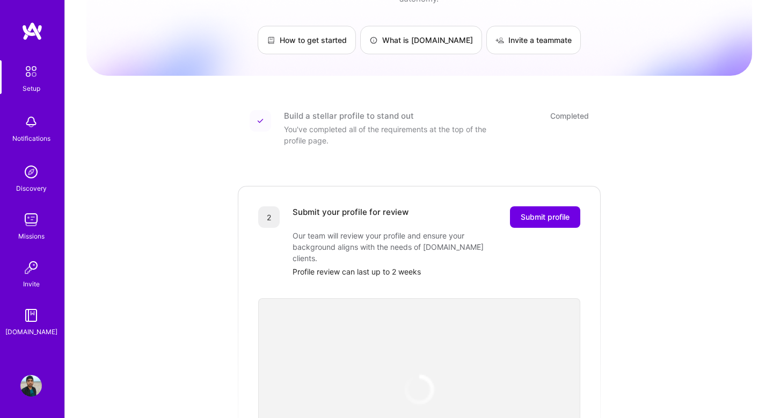
scroll to position [66, 0]
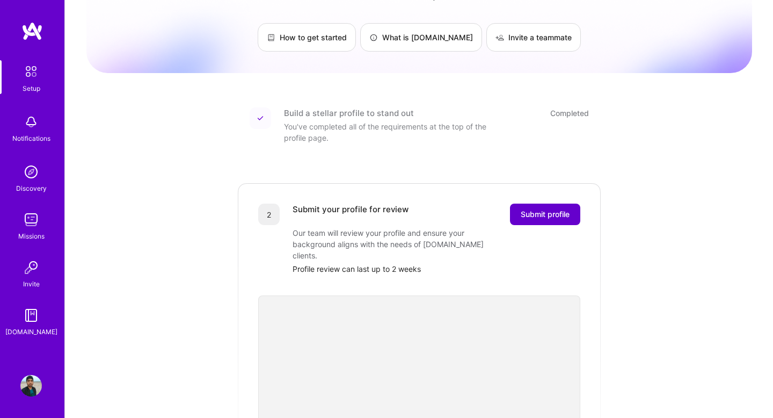
click at [536, 209] on span "Submit profile" at bounding box center [545, 214] width 49 height 11
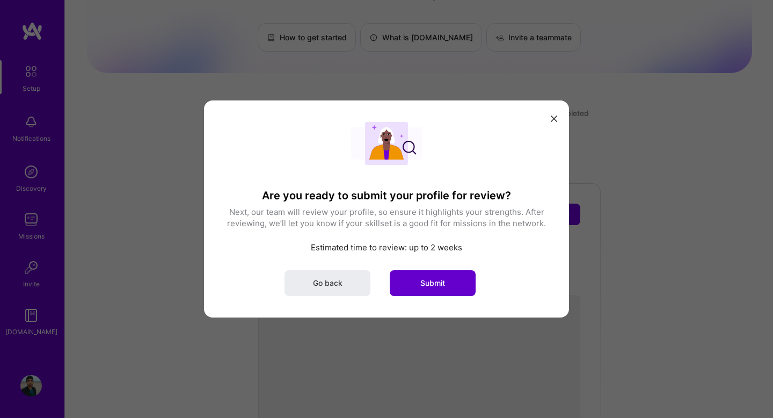
click at [423, 285] on span "Submit" at bounding box center [432, 283] width 25 height 11
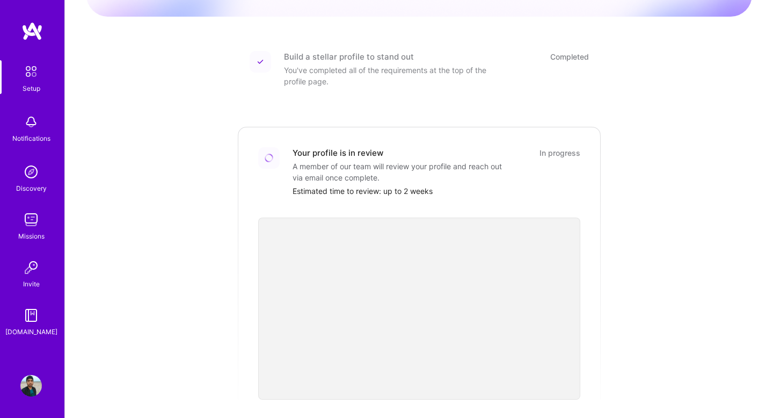
scroll to position [124, 0]
click at [625, 277] on div "Getting started as an [DOMAIN_NAME] Builder Complete the steps below to request…" at bounding box center [419, 272] width 666 height 777
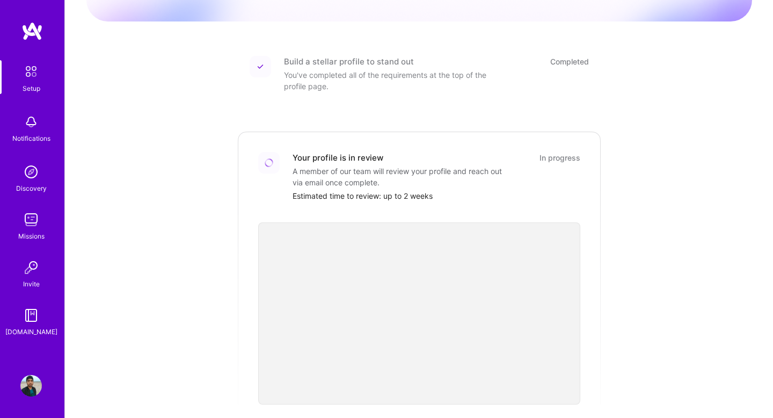
scroll to position [117, 0]
